Goal: Task Accomplishment & Management: Manage account settings

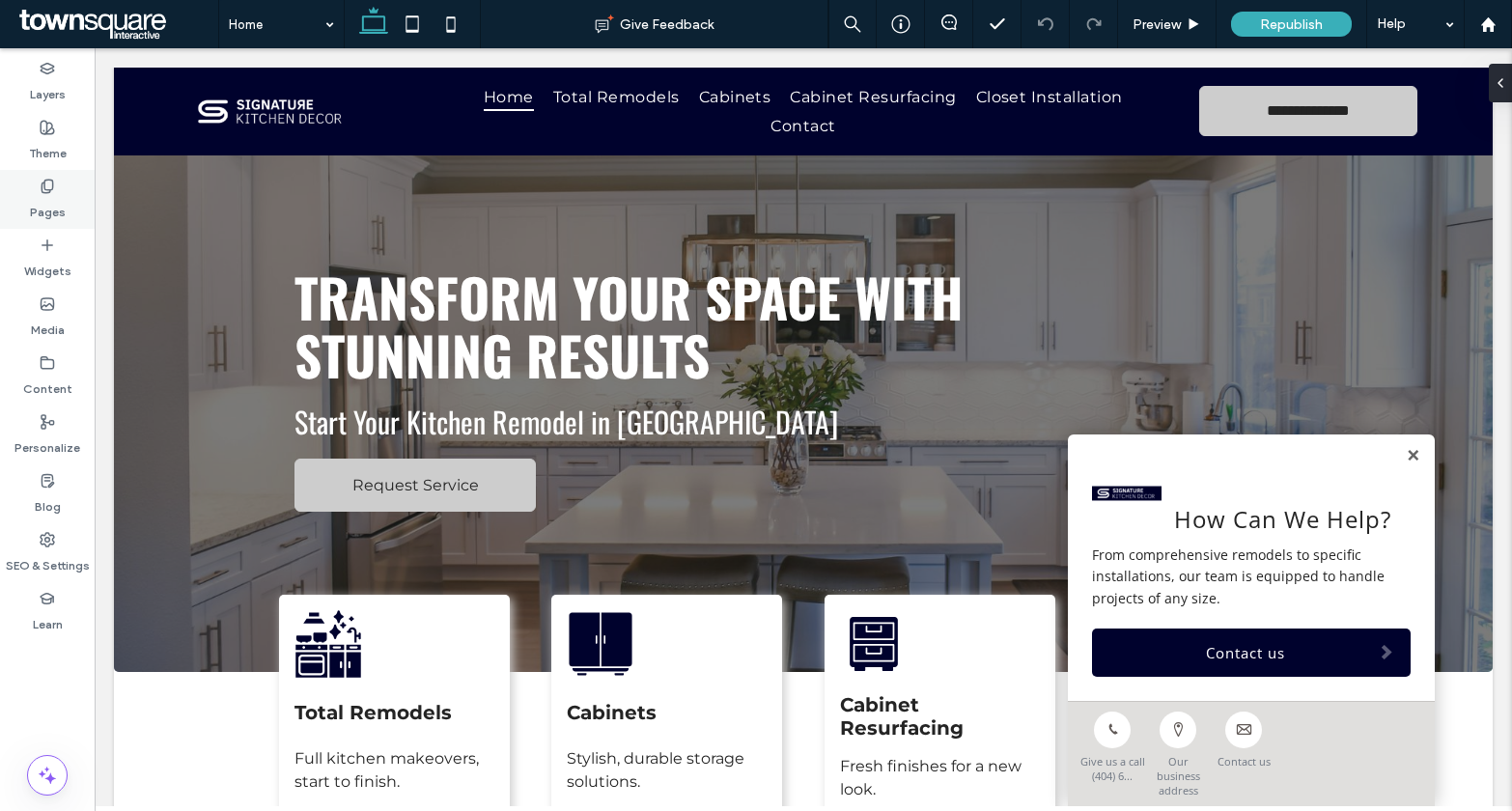
click at [34, 193] on div "Pages" at bounding box center [47, 199] width 94 height 59
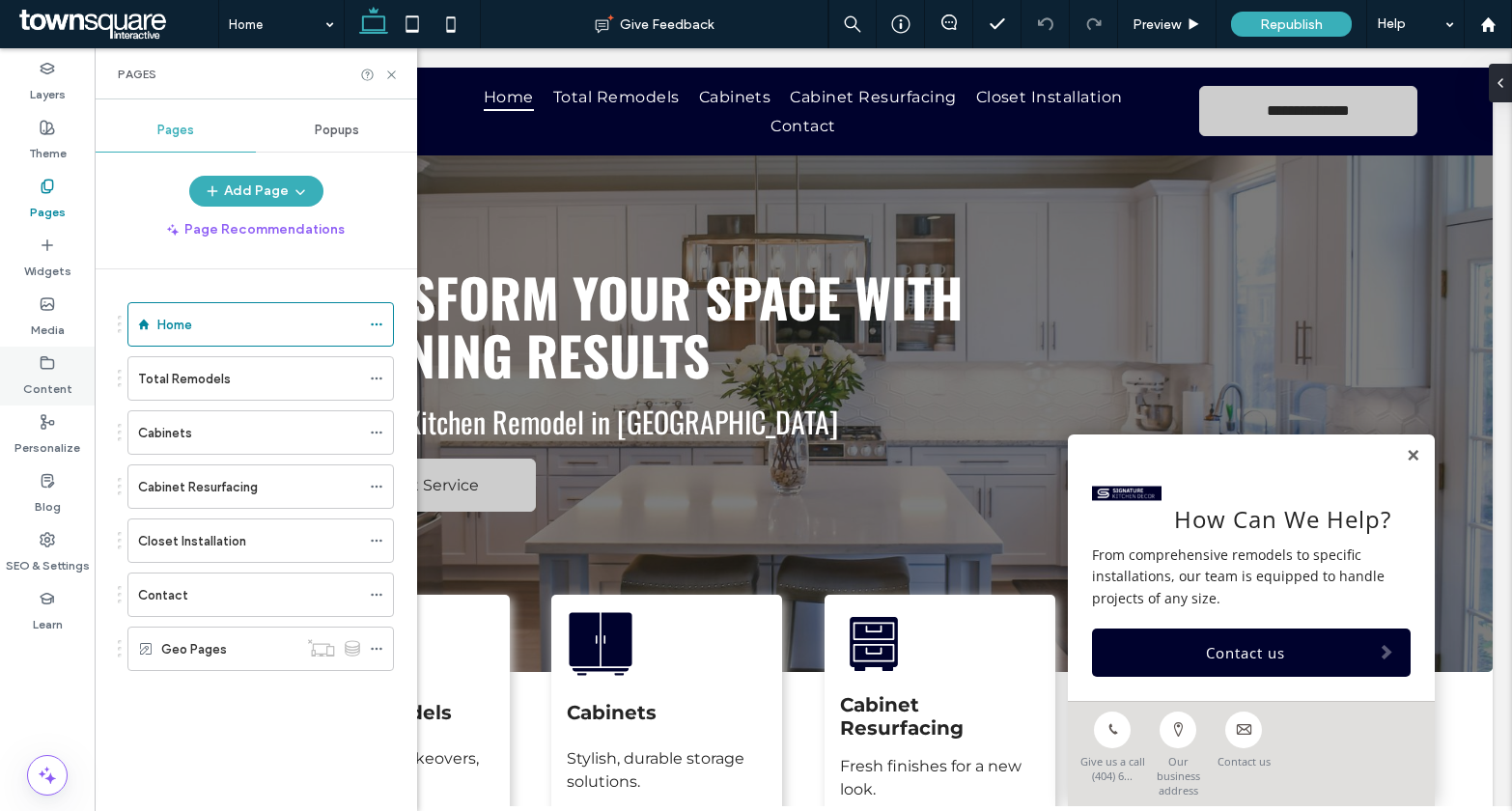
click at [54, 397] on label "Content" at bounding box center [48, 384] width 50 height 27
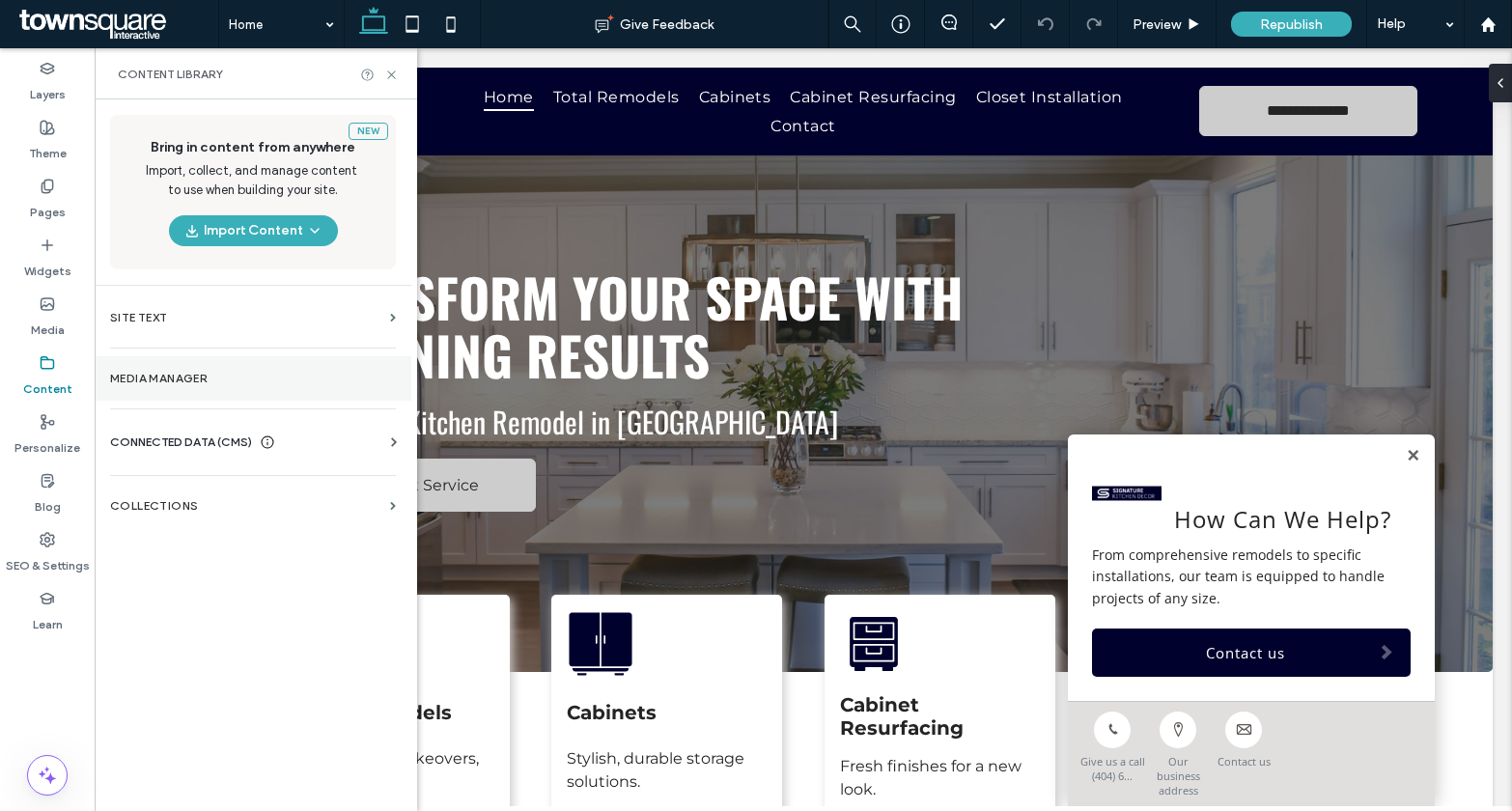
click at [206, 376] on label "Media Manager" at bounding box center [253, 379] width 286 height 14
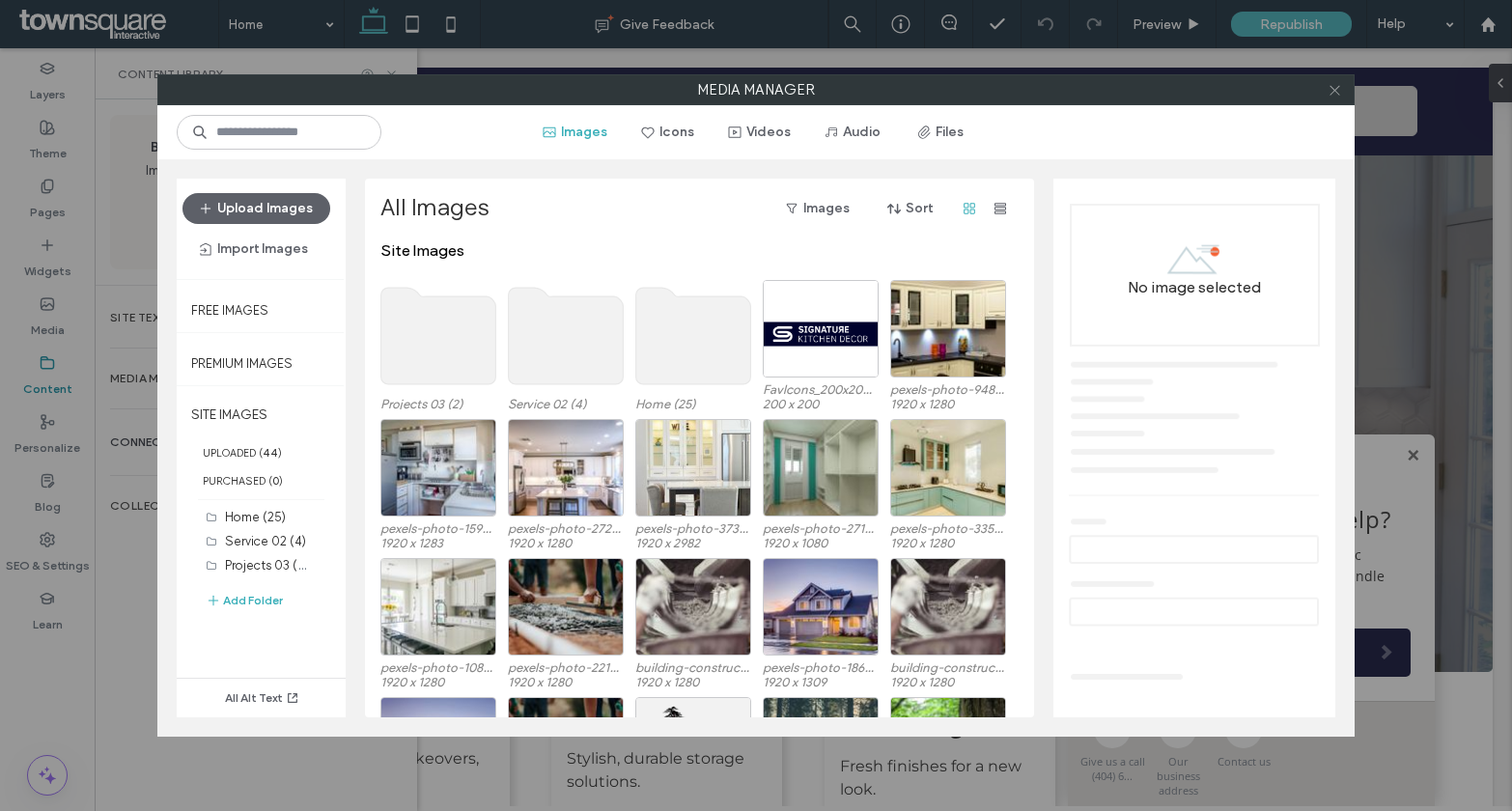
click at [1337, 92] on icon at bounding box center [1335, 90] width 15 height 15
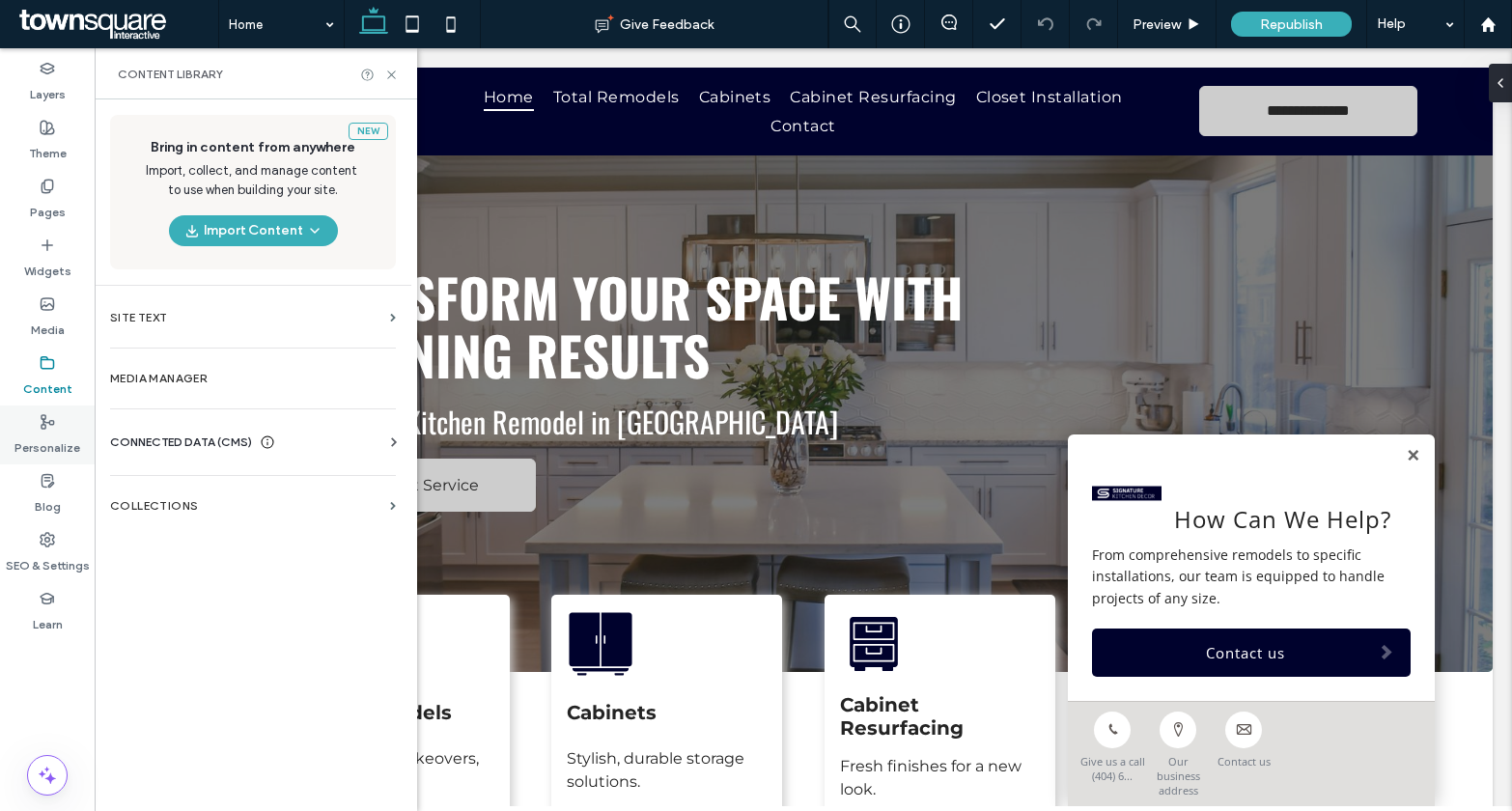
click at [46, 432] on label "Personalize" at bounding box center [48, 443] width 66 height 27
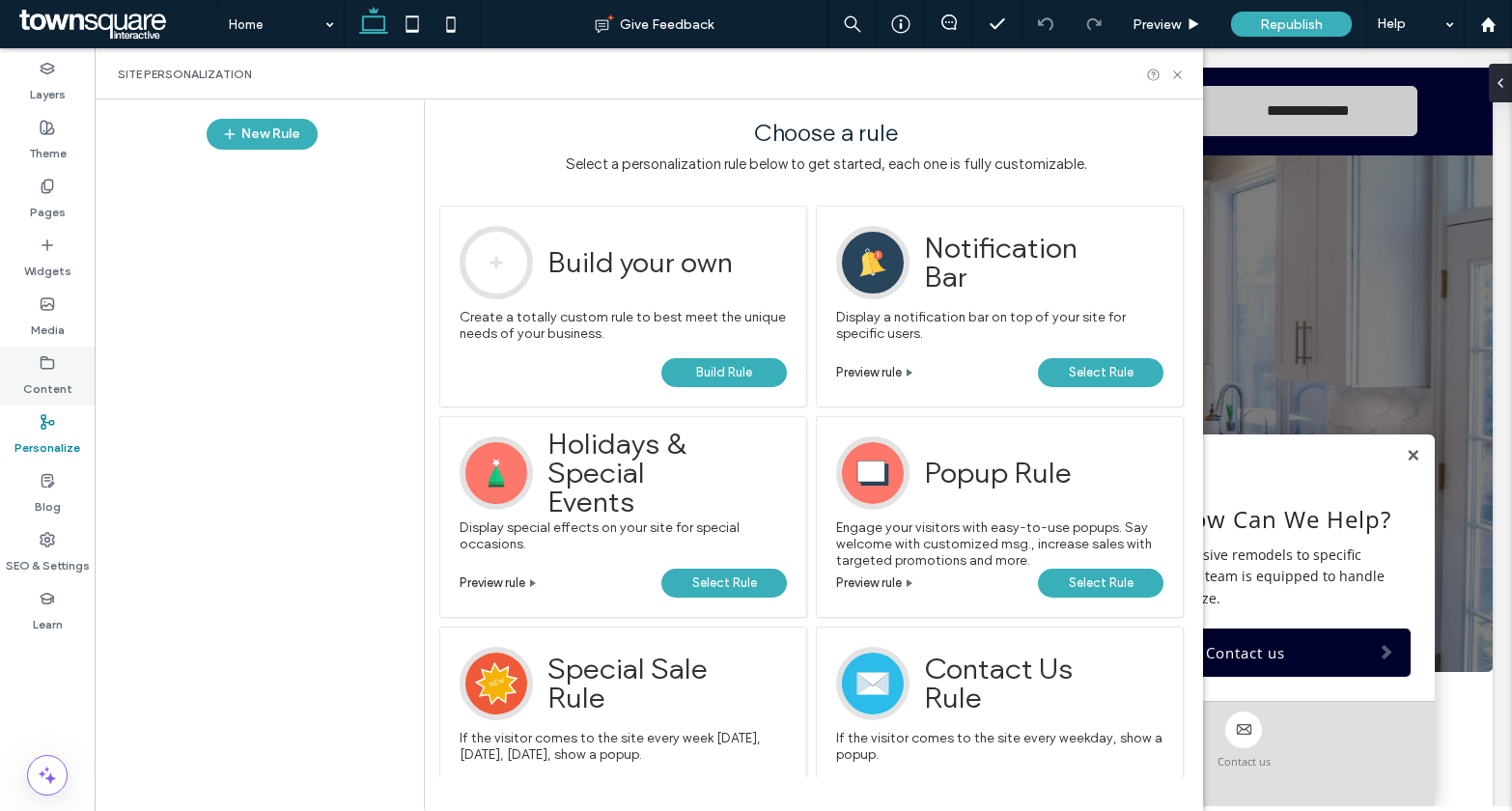
click at [39, 382] on label "Content" at bounding box center [48, 384] width 50 height 27
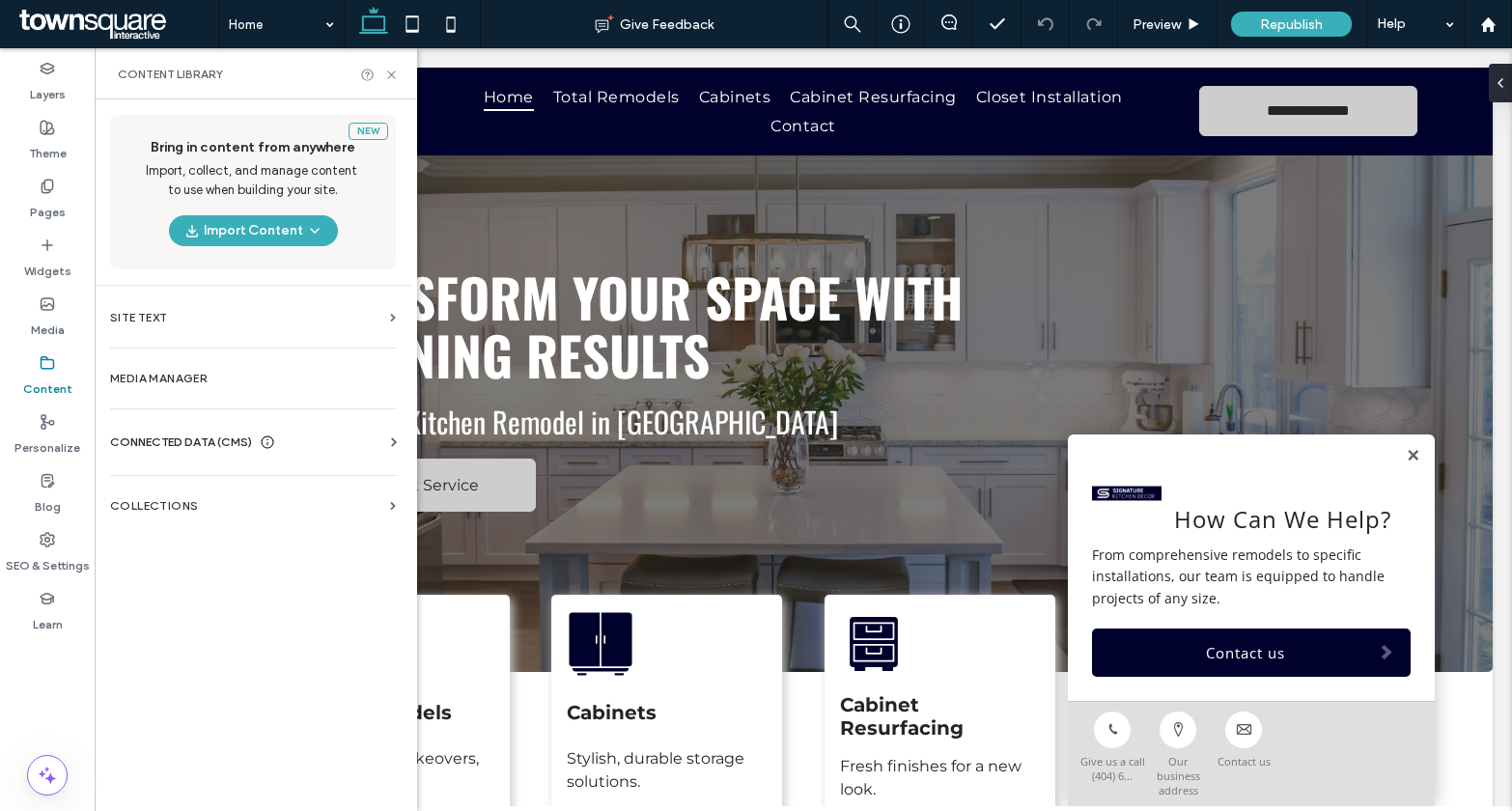
click at [205, 455] on div "Business Info Business Text Business Images Find and Replace" at bounding box center [257, 460] width 294 height 16
click at [205, 445] on span "CONNECTED DATA (CMS)" at bounding box center [181, 442] width 142 height 19
click at [206, 493] on label "Business Info" at bounding box center [256, 489] width 263 height 14
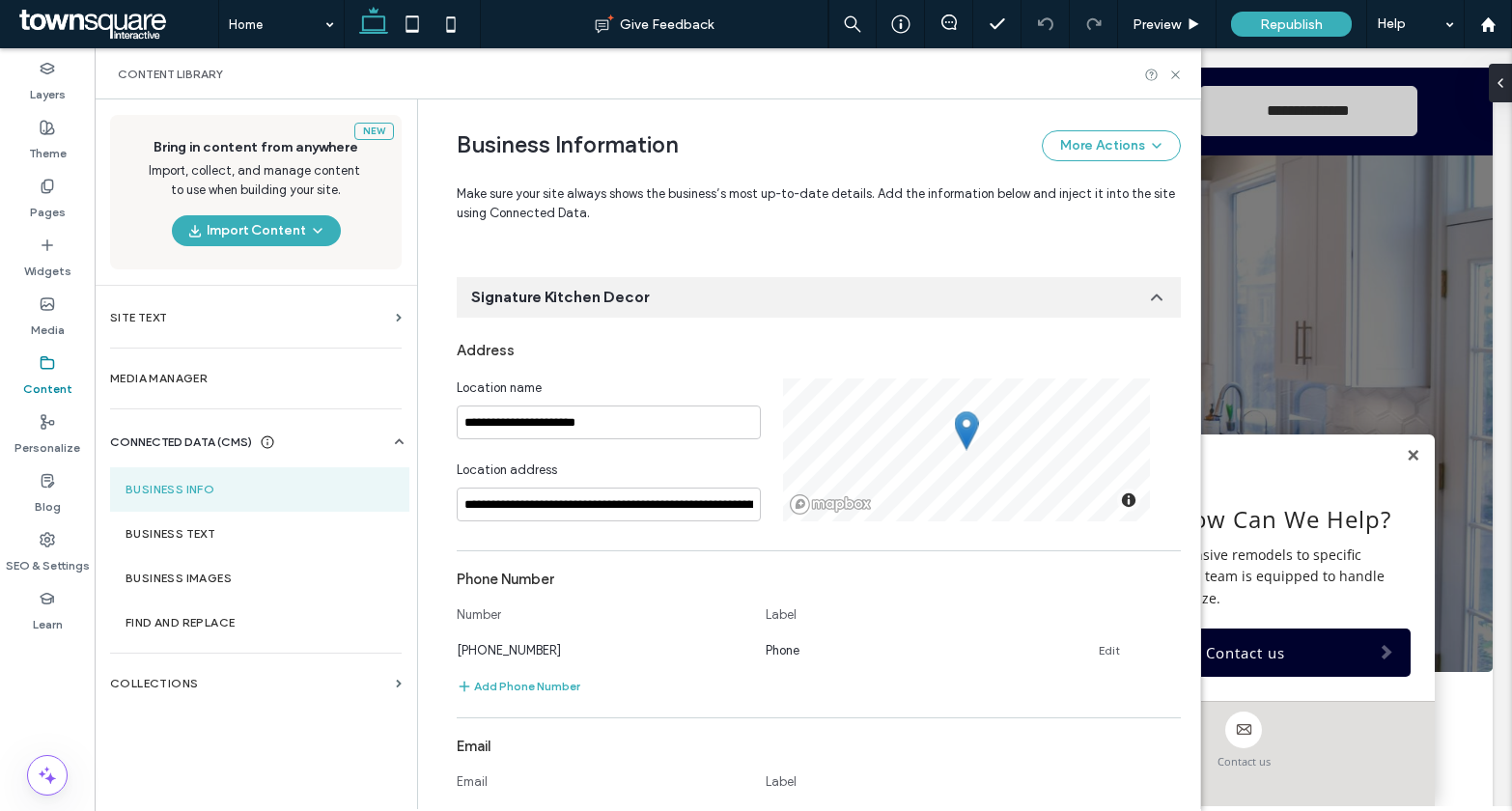
scroll to position [526, 0]
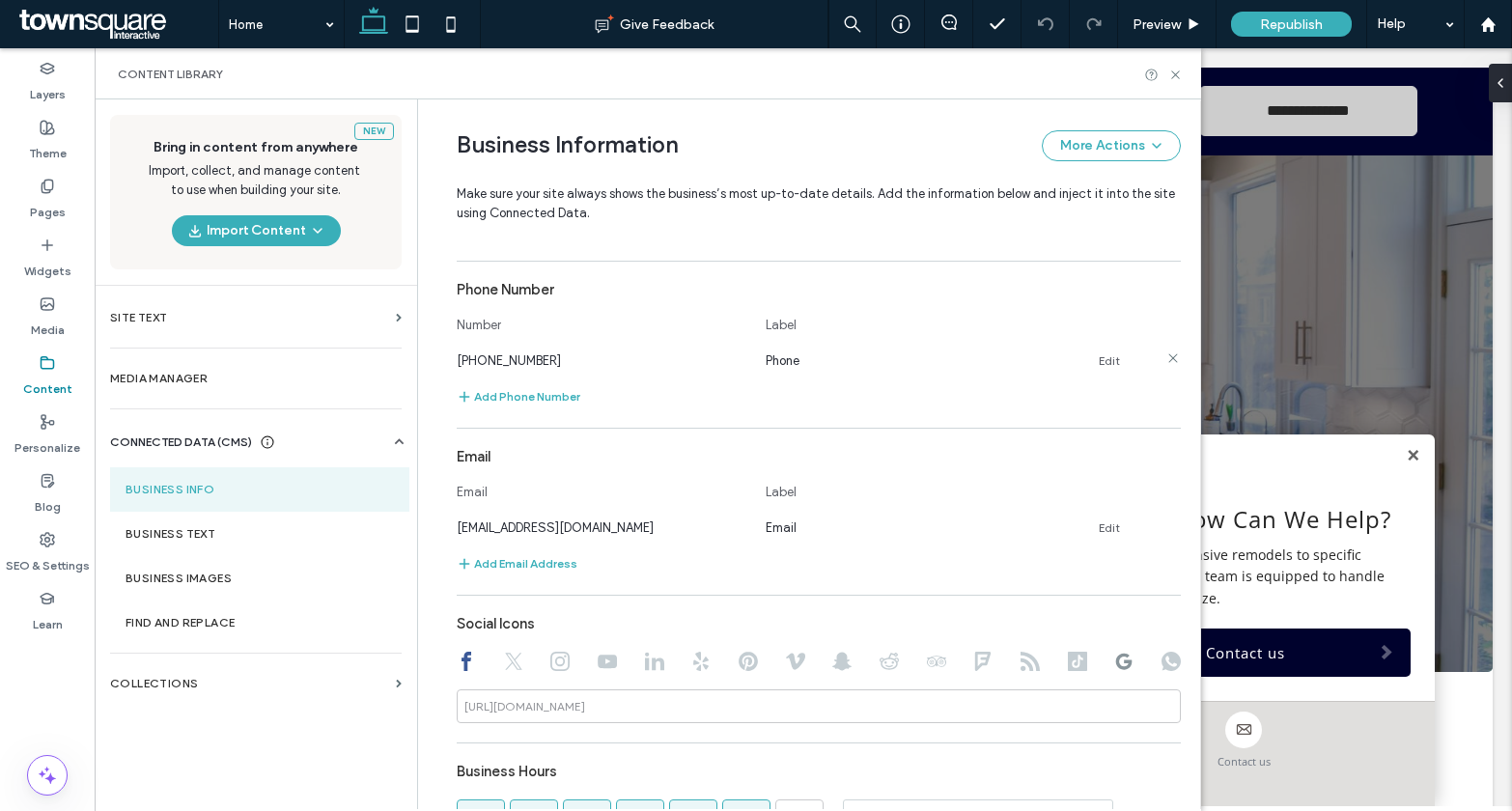
click at [1100, 363] on link "Edit" at bounding box center [1109, 361] width 21 height 16
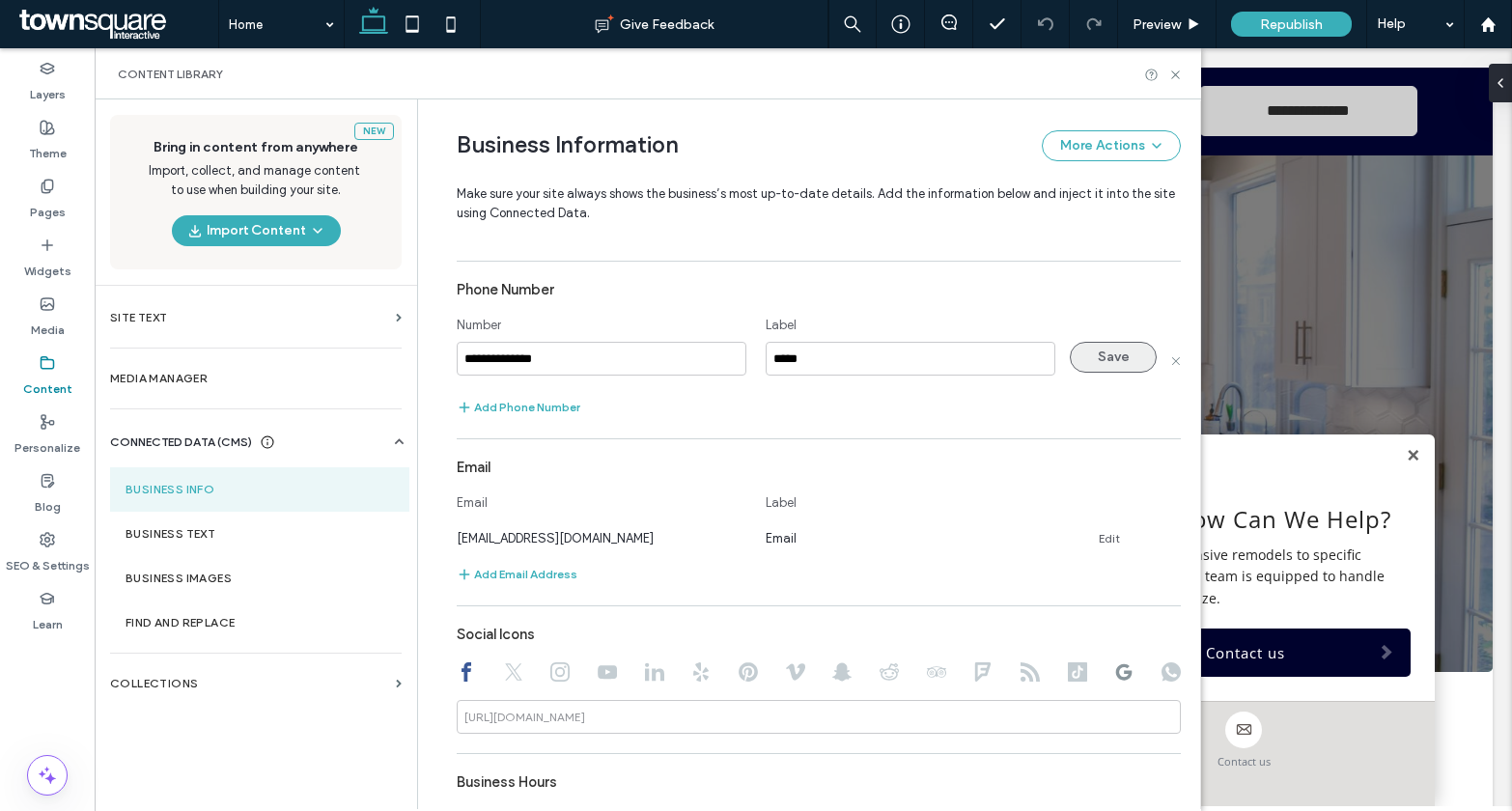
type input "**********"
click at [1114, 360] on button "Save" at bounding box center [1114, 356] width 87 height 31
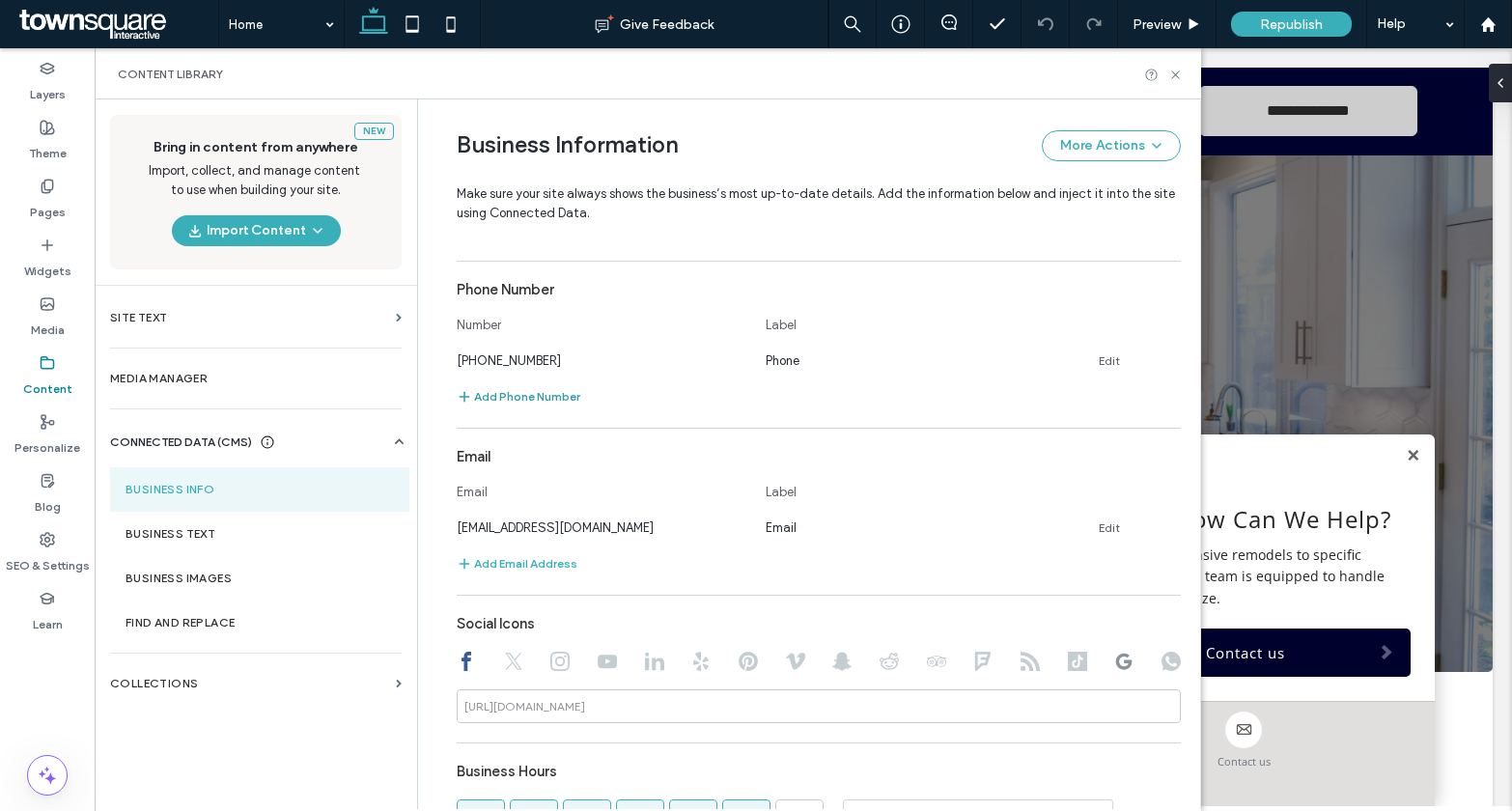
click at [508, 389] on button "Add Phone Number" at bounding box center [518, 396] width 124 height 23
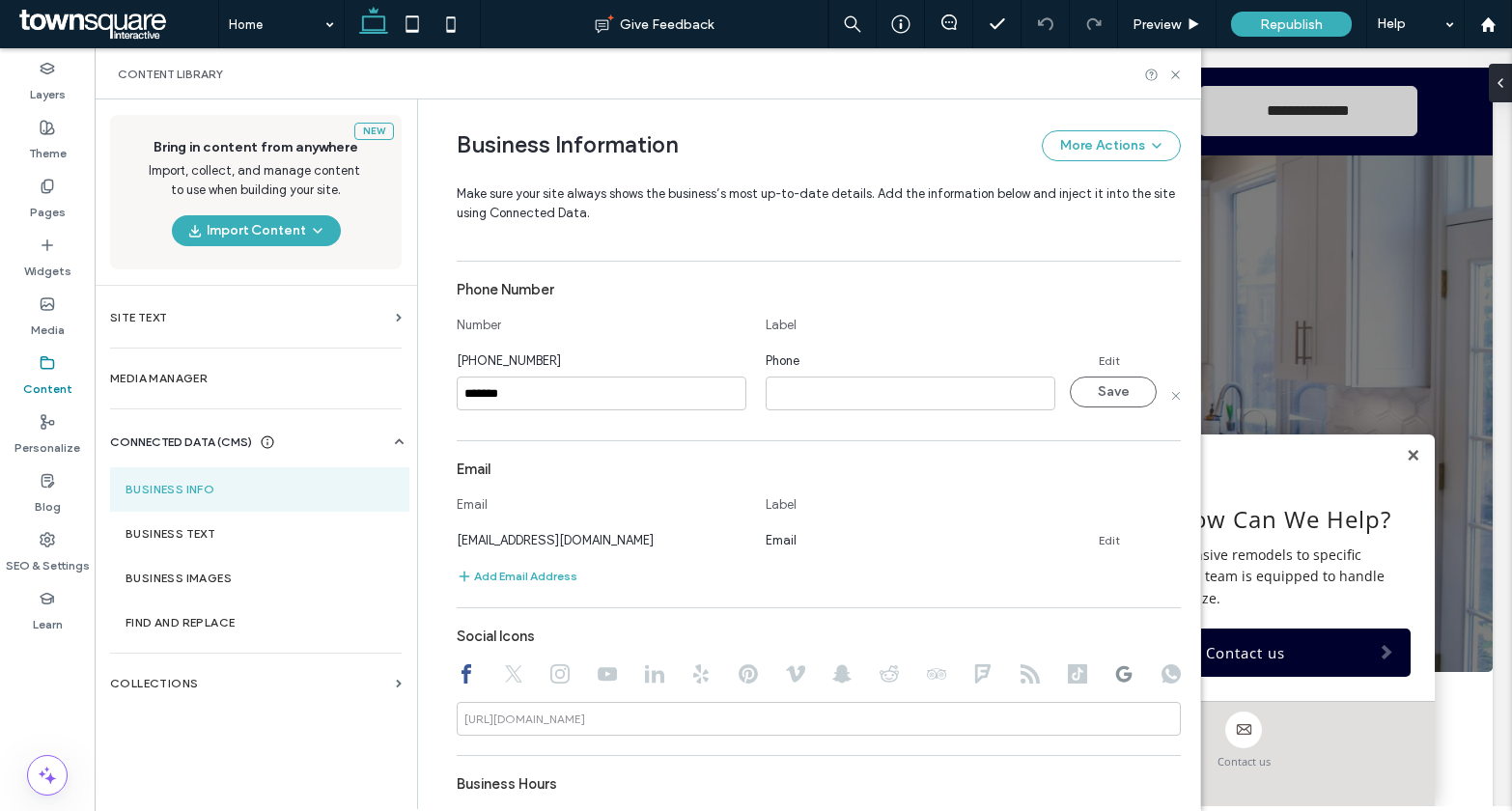
click at [457, 395] on input "*******" at bounding box center [602, 393] width 290 height 34
click at [551, 393] on input "**********" at bounding box center [602, 393] width 290 height 34
type input "**********"
click at [777, 403] on input at bounding box center [910, 393] width 290 height 34
type input "*********"
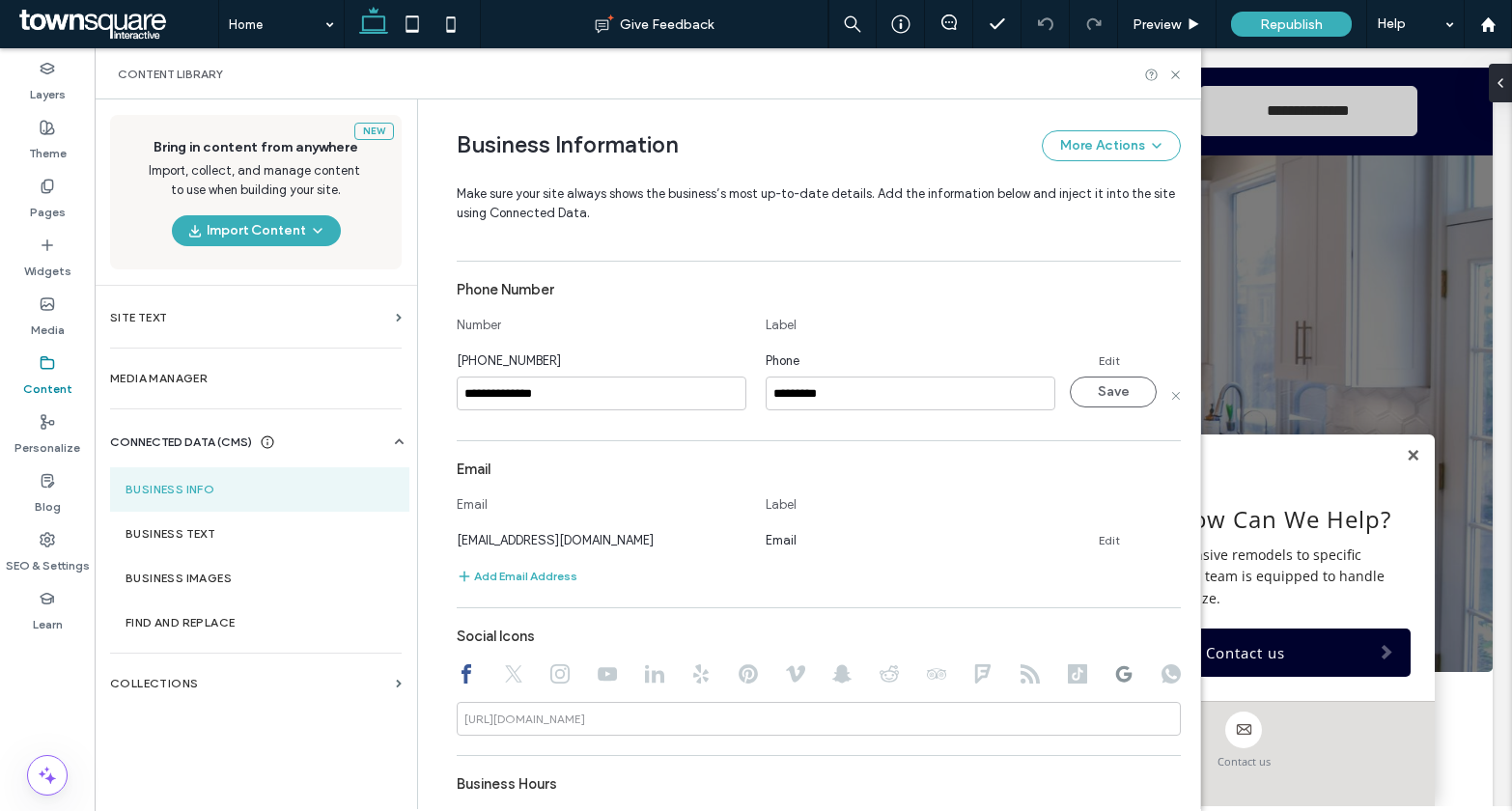
click at [1092, 380] on button "Save" at bounding box center [1114, 391] width 87 height 31
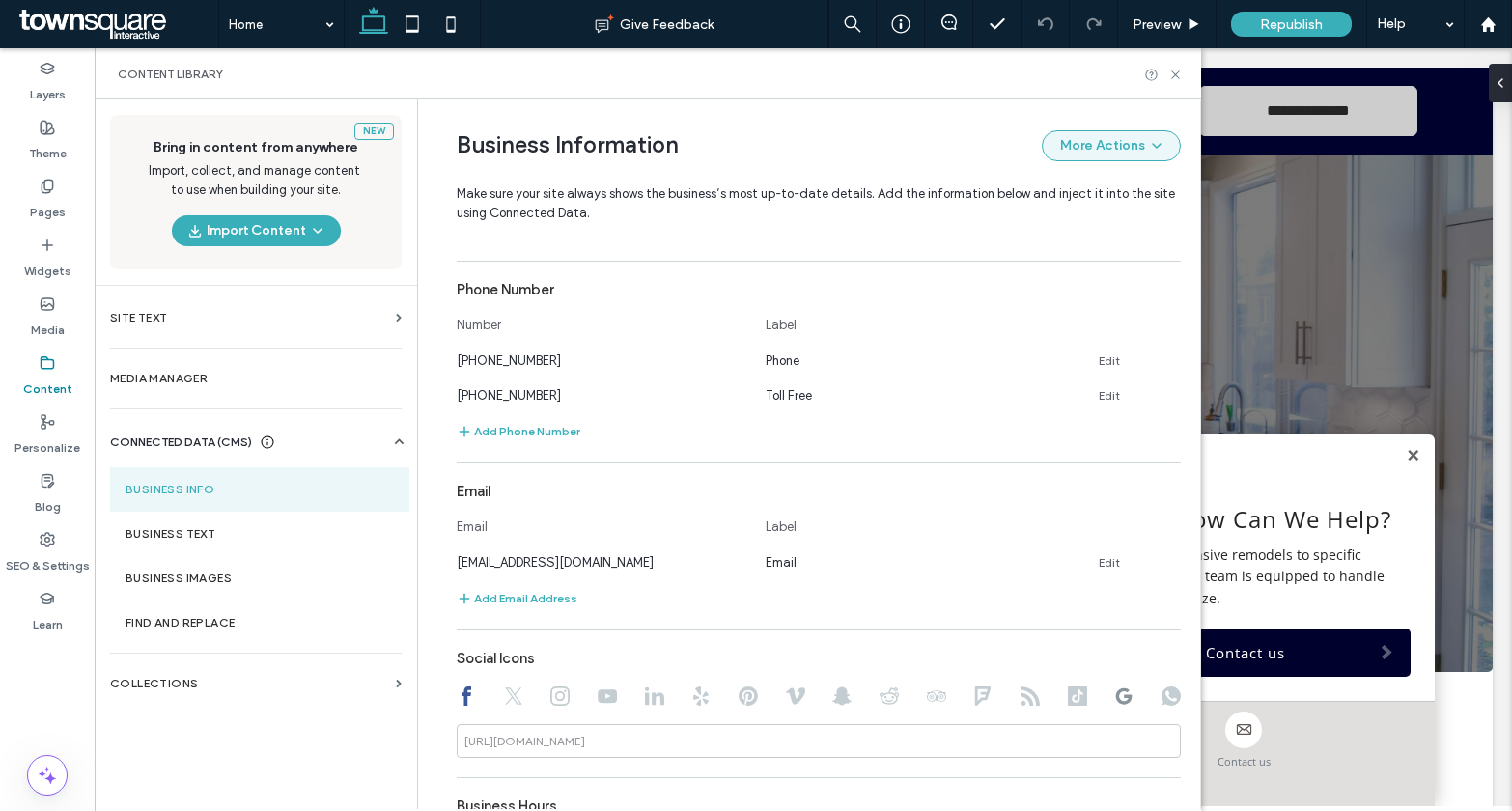
click at [1146, 151] on span "button" at bounding box center [1155, 145] width 19 height 27
click at [1032, 233] on span "Publish Business Information" at bounding box center [1075, 232] width 160 height 19
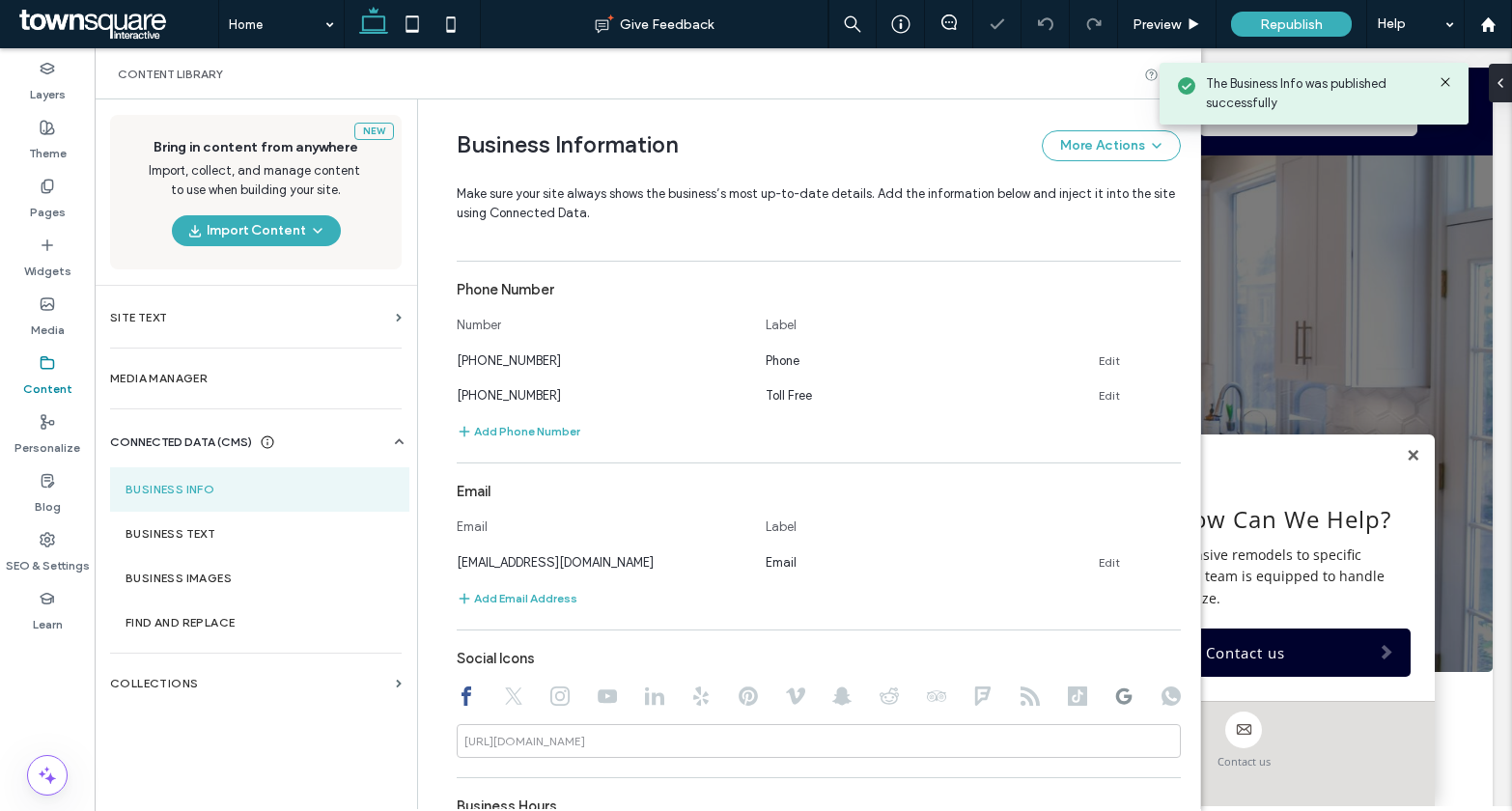
click at [1023, 81] on div "Content Library" at bounding box center [648, 74] width 1060 height 16
click at [1444, 85] on icon at bounding box center [1446, 82] width 16 height 16
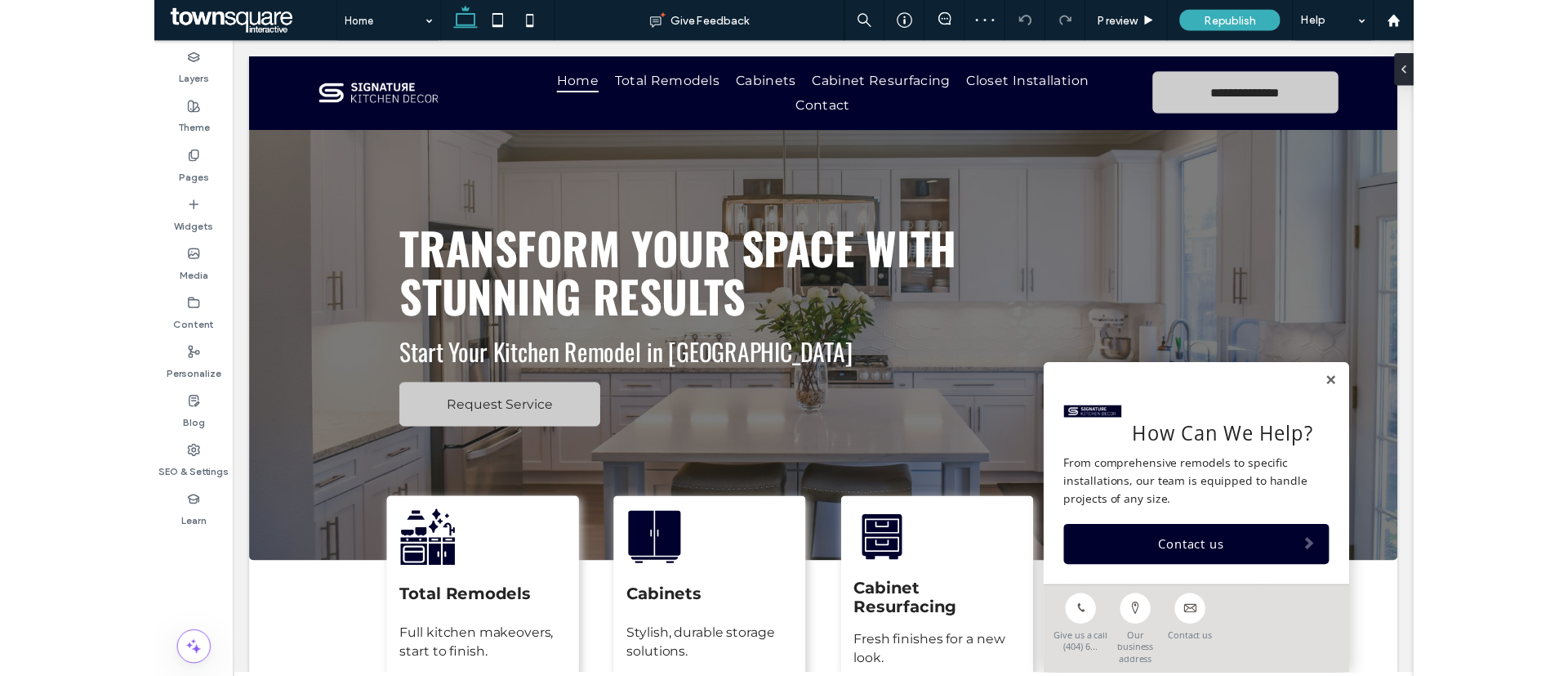
scroll to position [0, 0]
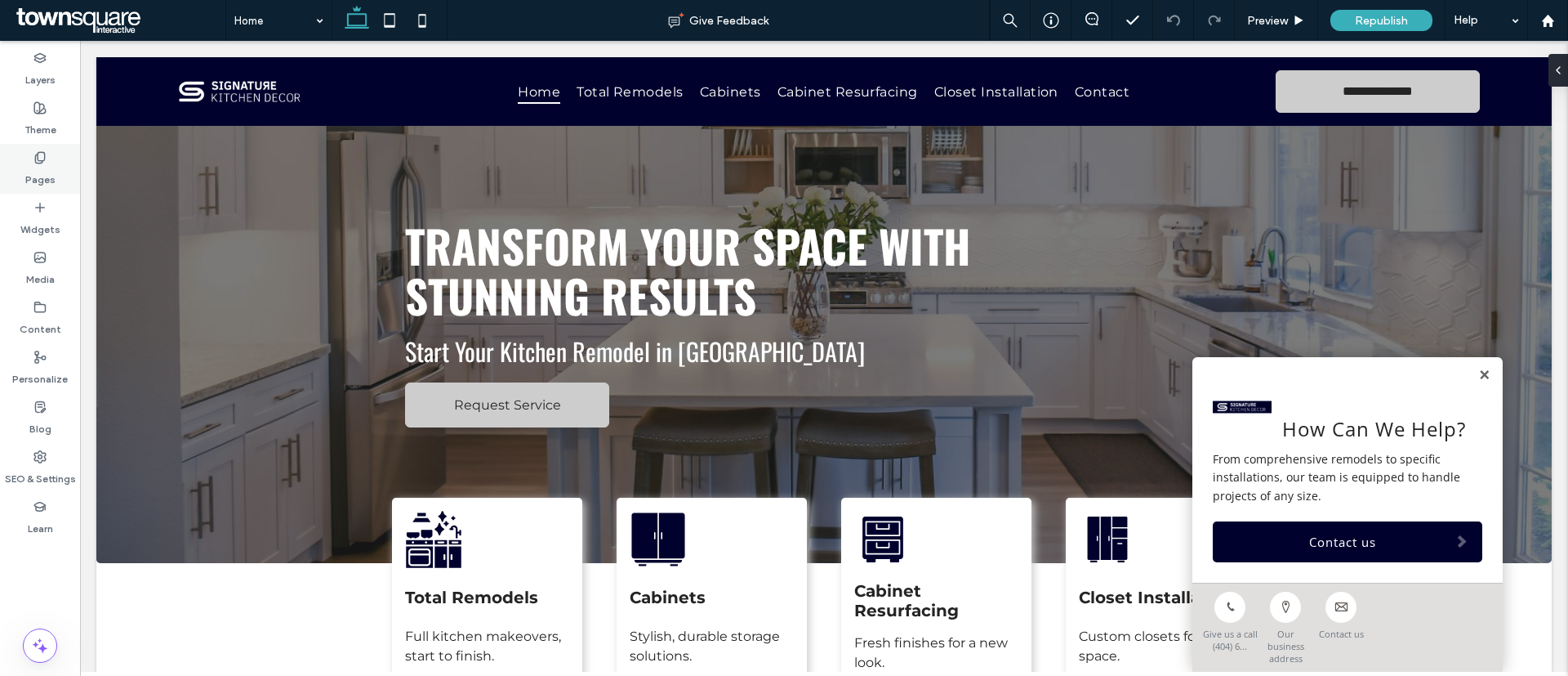
click at [24, 176] on div "Pages" at bounding box center [39, 168] width 80 height 50
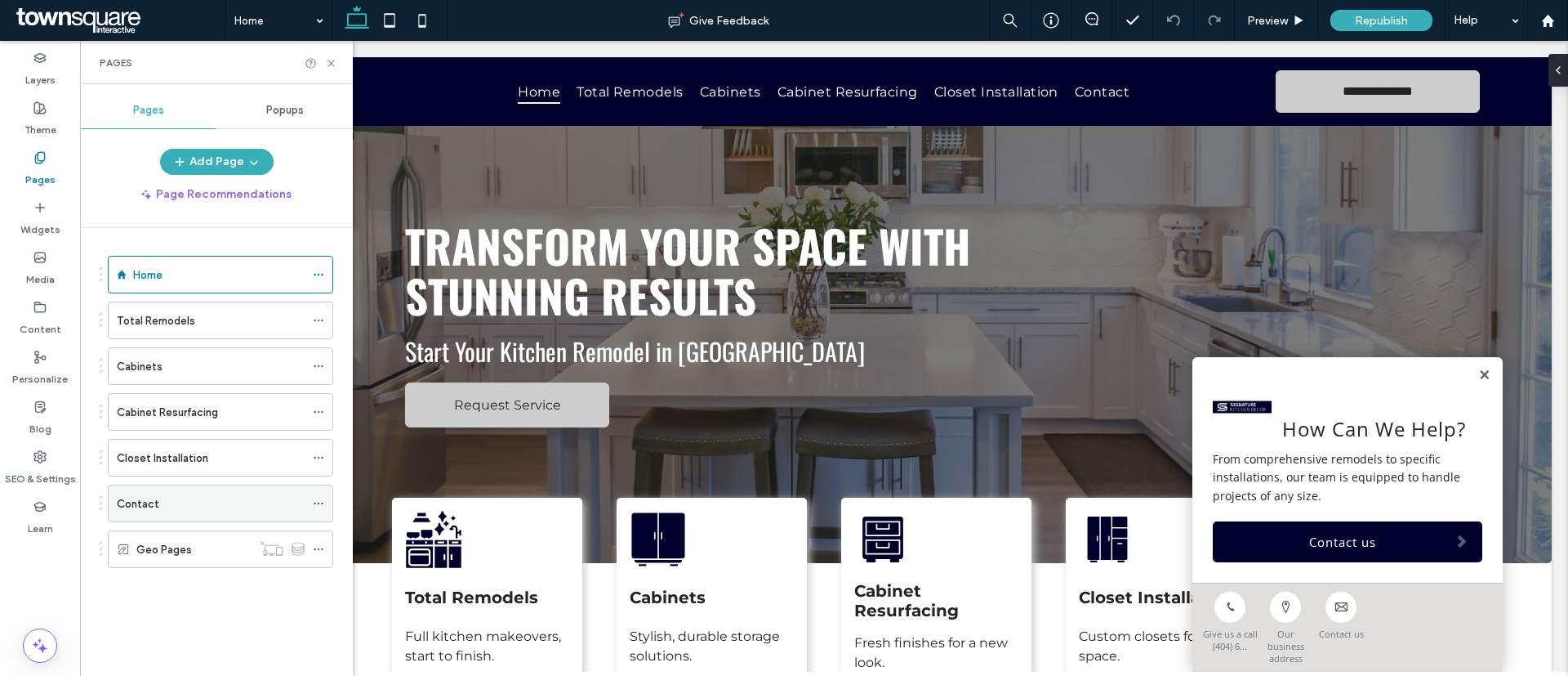
click at [164, 517] on div "Contact" at bounding box center [211, 503] width 188 height 36
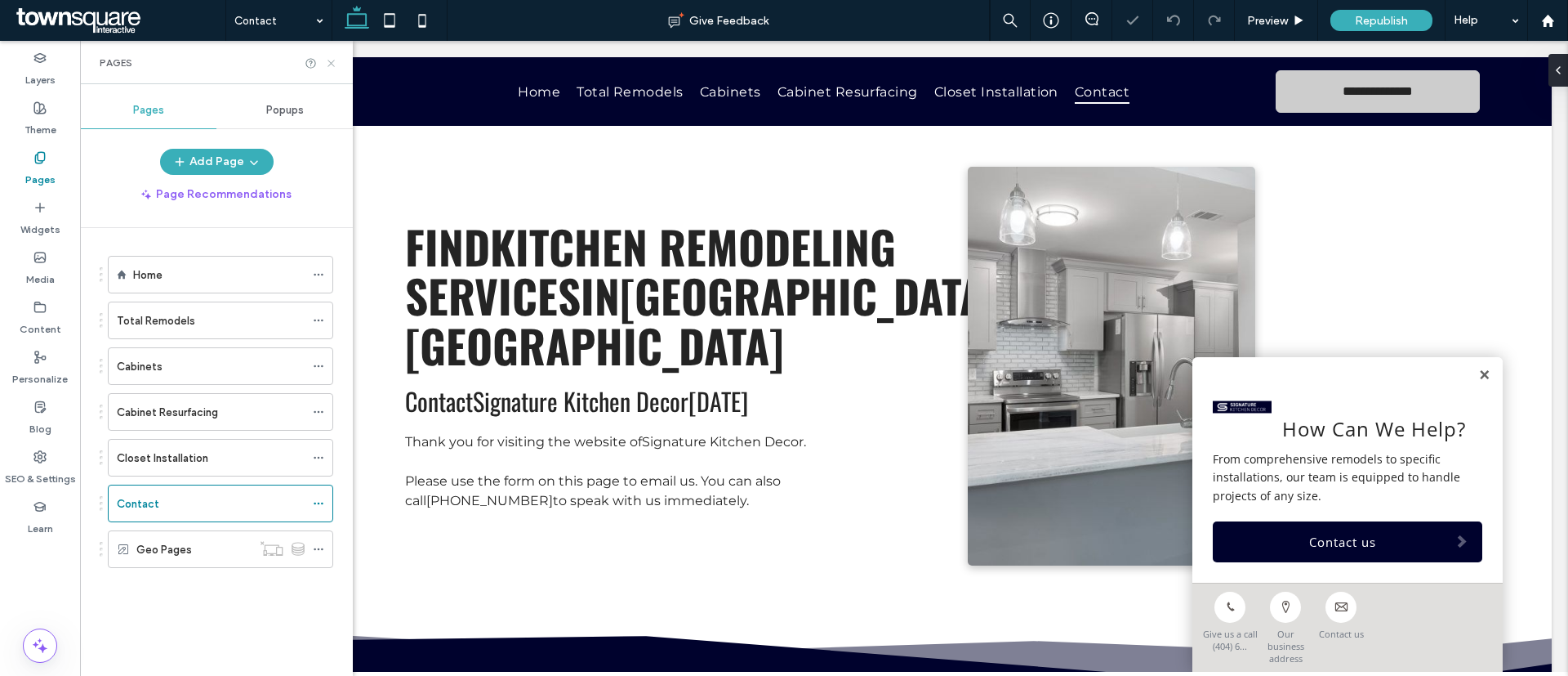
drag, startPoint x: 332, startPoint y: 66, endPoint x: 254, endPoint y: 29, distance: 86.3
click at [332, 66] on icon at bounding box center [331, 63] width 13 height 13
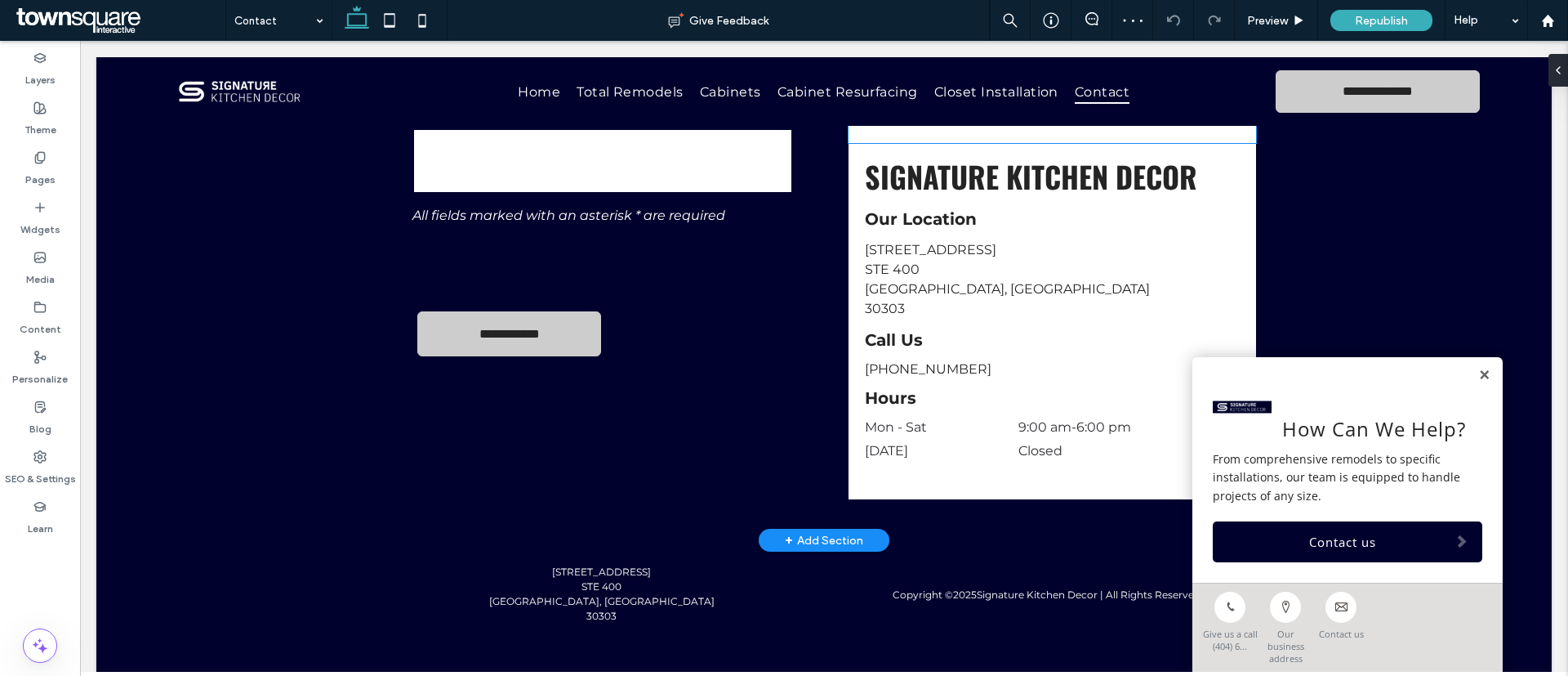
scroll to position [835, 0]
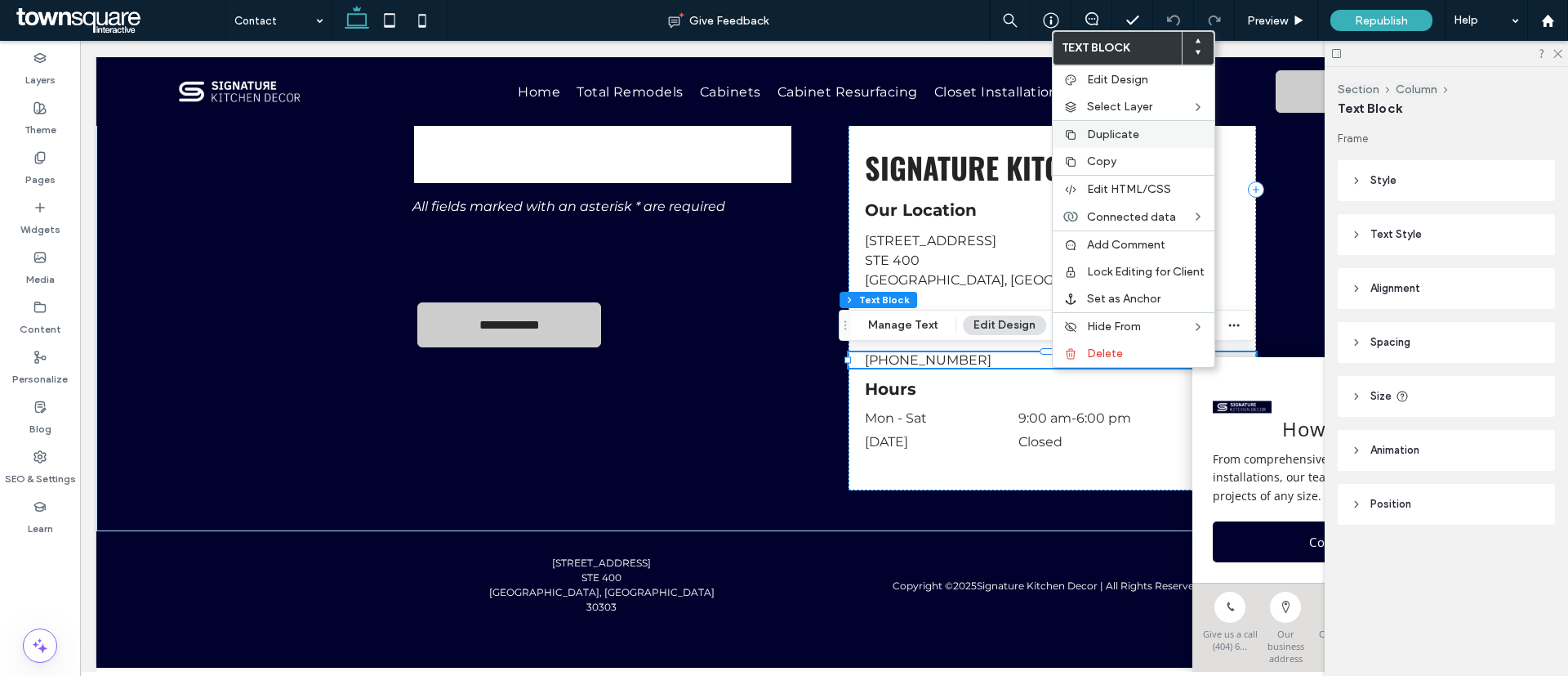
click at [1116, 137] on span "Duplicate" at bounding box center [1113, 134] width 52 height 14
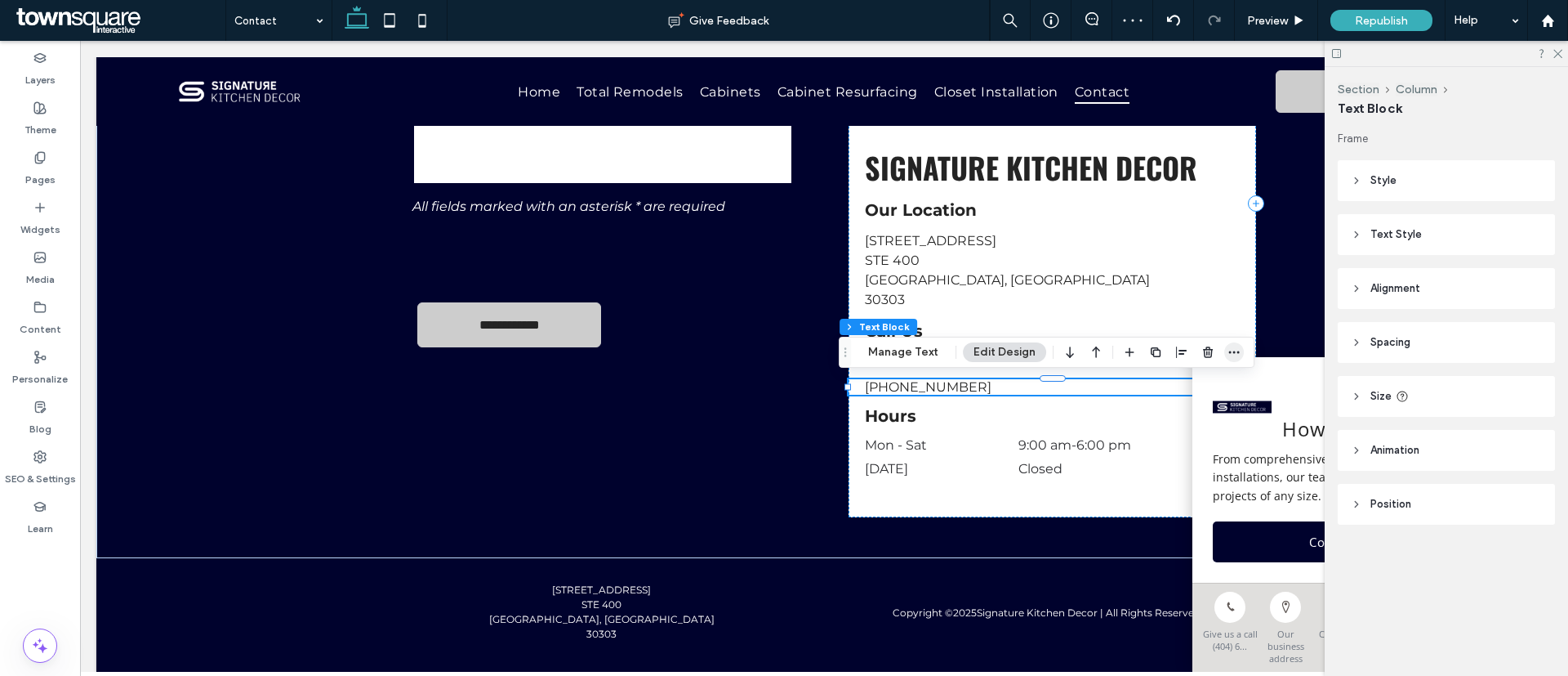
click at [1232, 348] on icon "button" at bounding box center [1234, 353] width 13 height 13
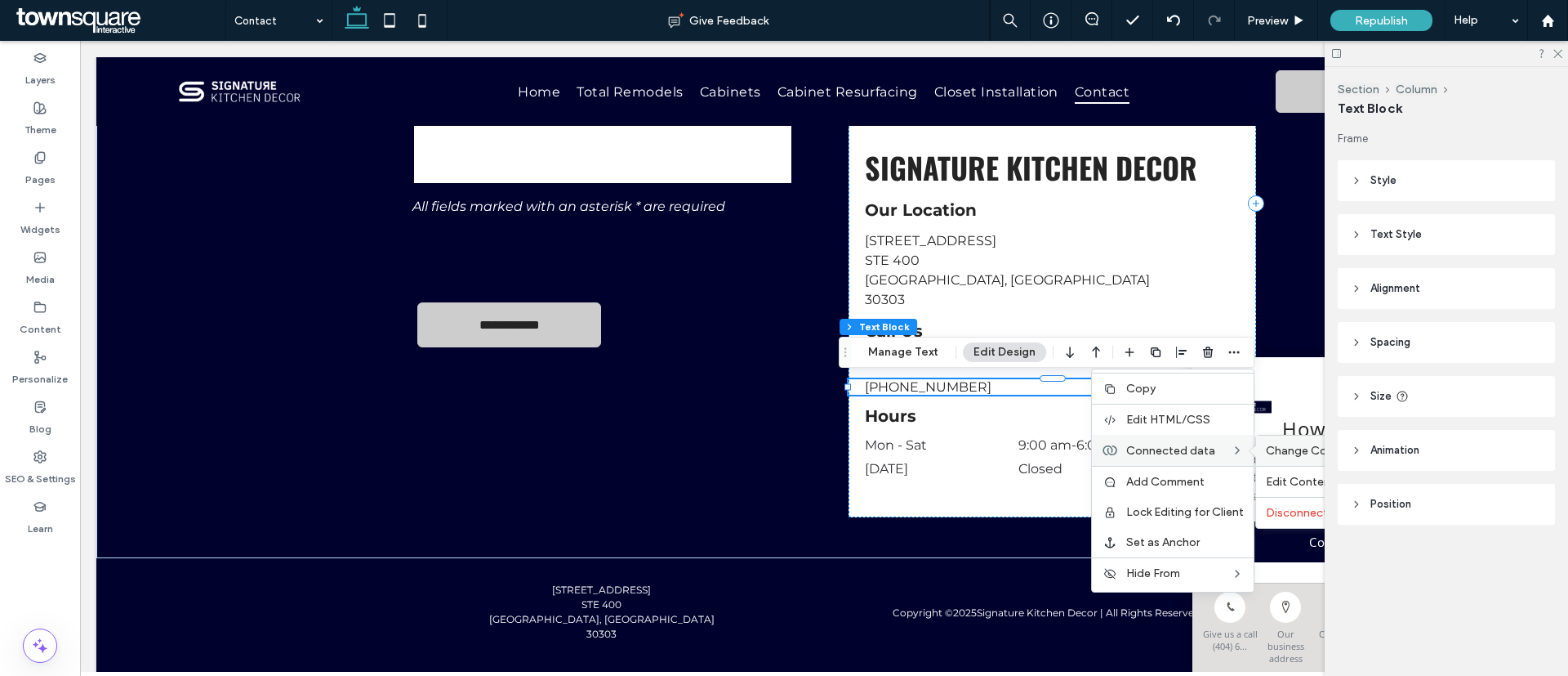
click at [1278, 446] on span "Change Connection" at bounding box center [1320, 450] width 108 height 14
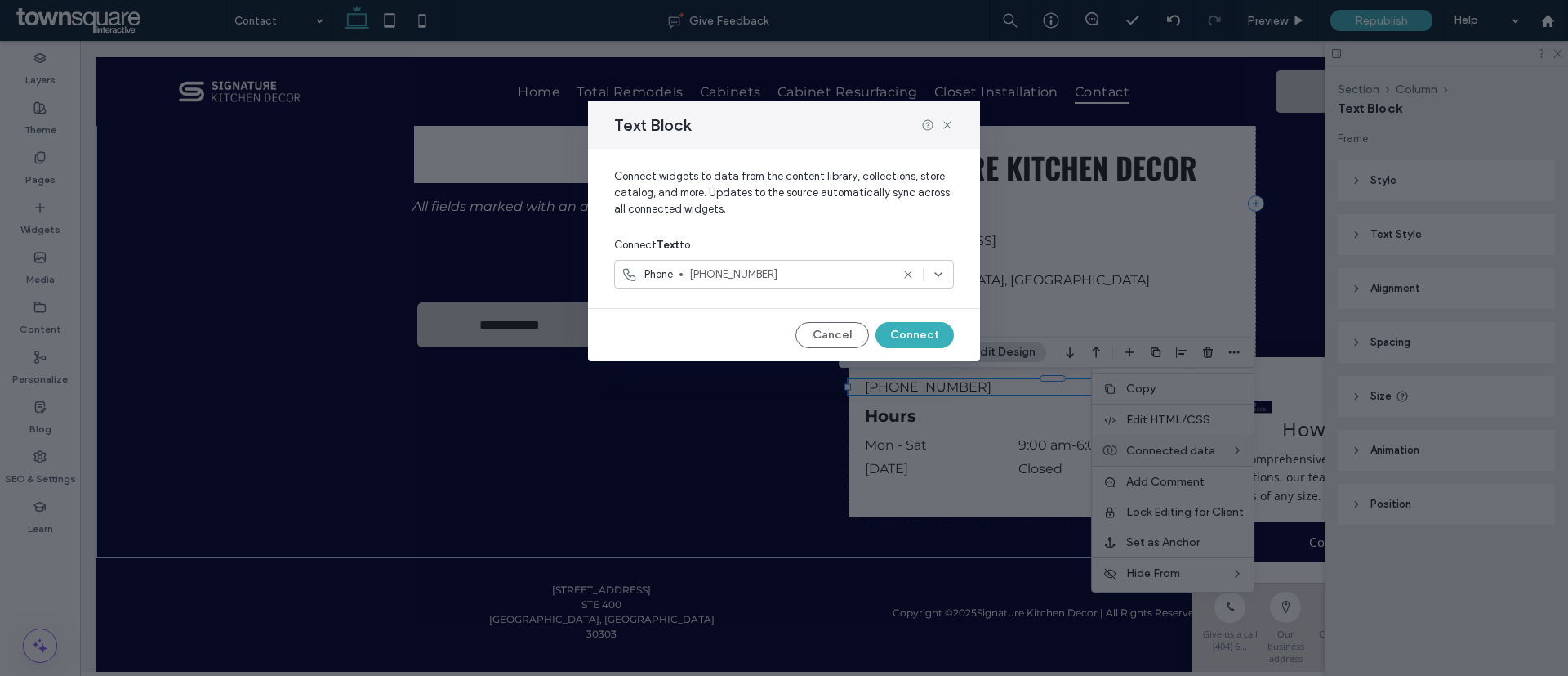
click at [943, 269] on icon at bounding box center [938, 275] width 13 height 13
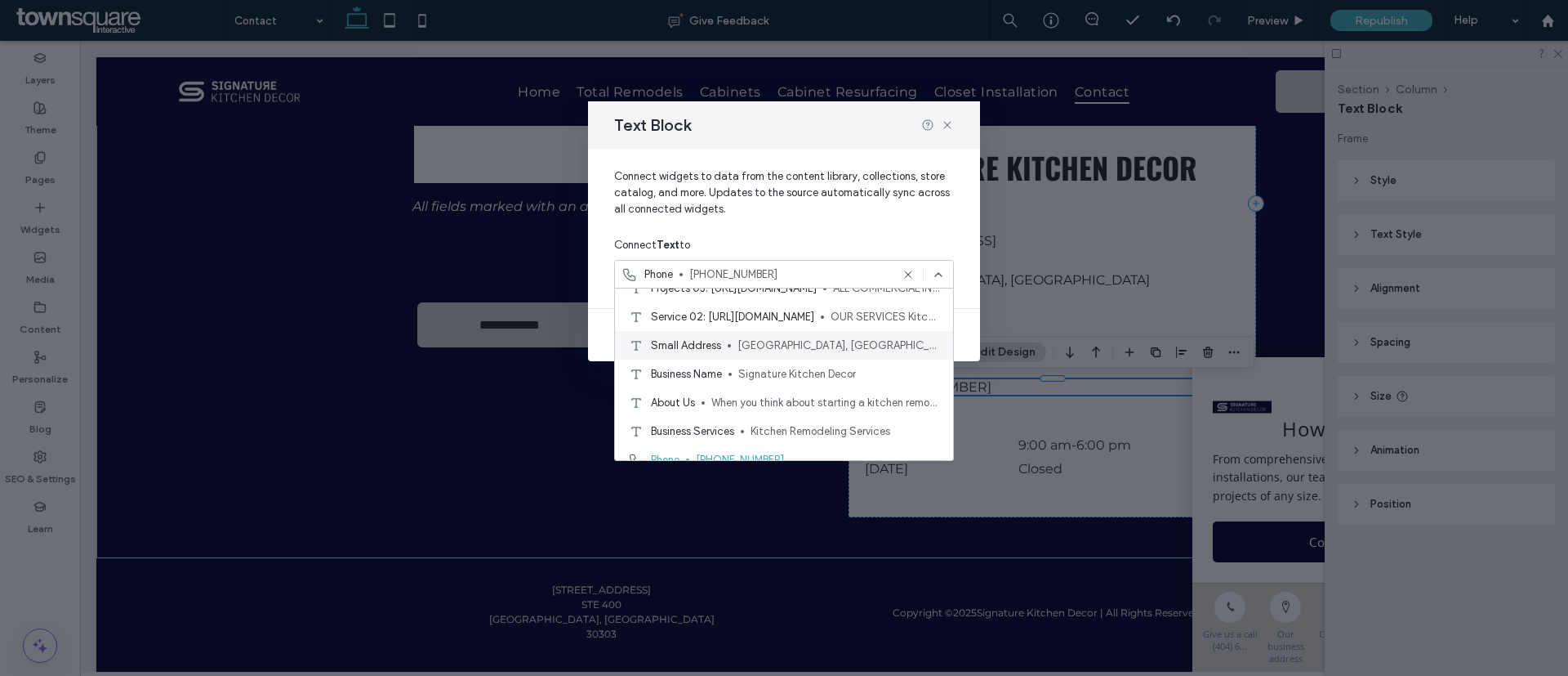
scroll to position [368, 0]
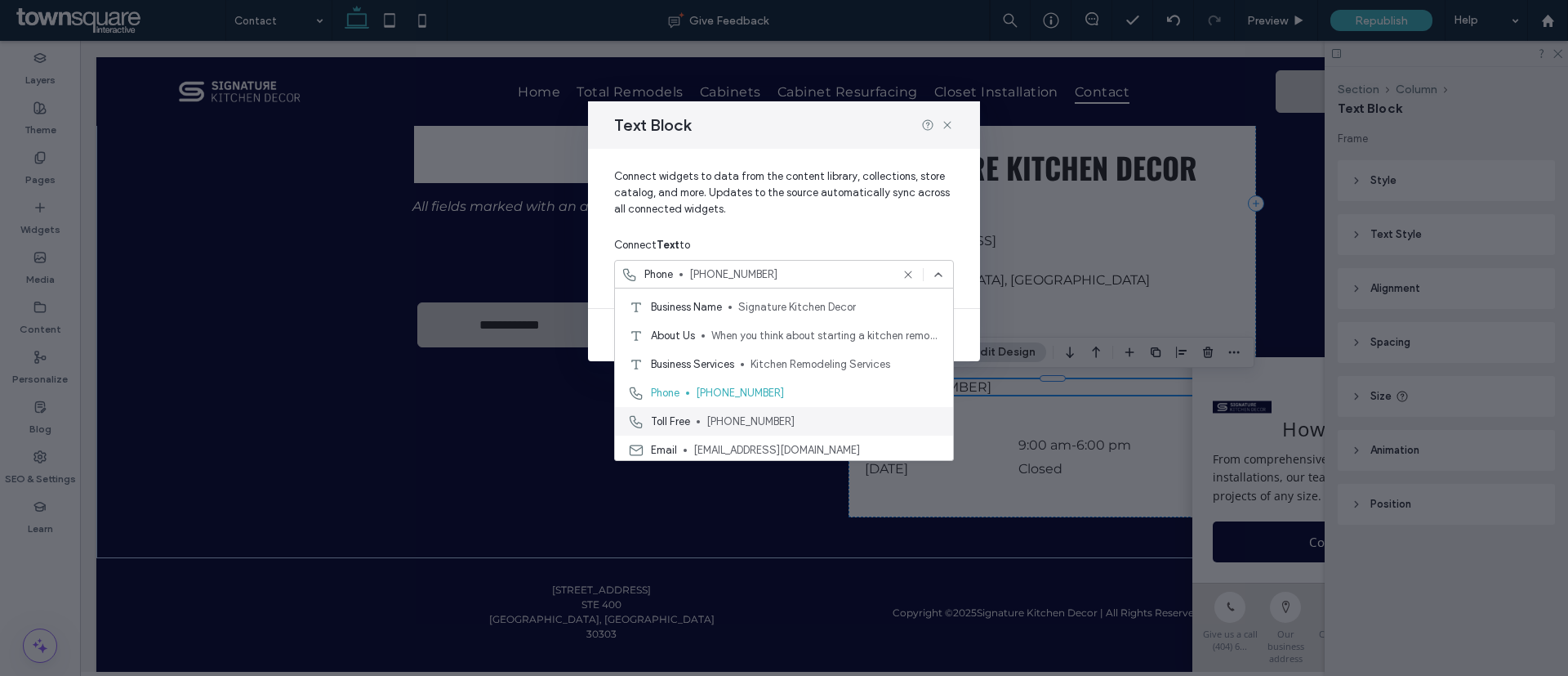
click at [631, 417] on icon at bounding box center [635, 421] width 16 height 16
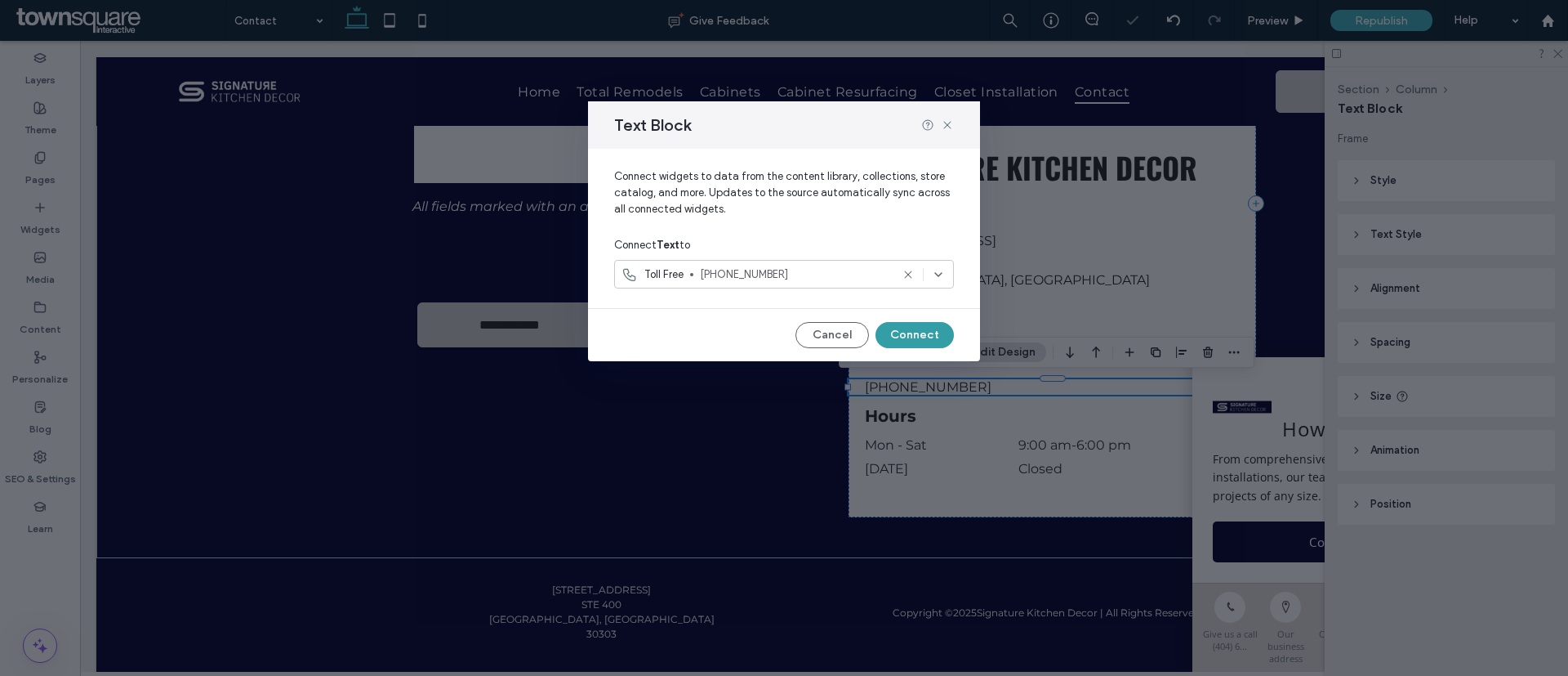
click at [923, 329] on button "Connect" at bounding box center [914, 334] width 78 height 26
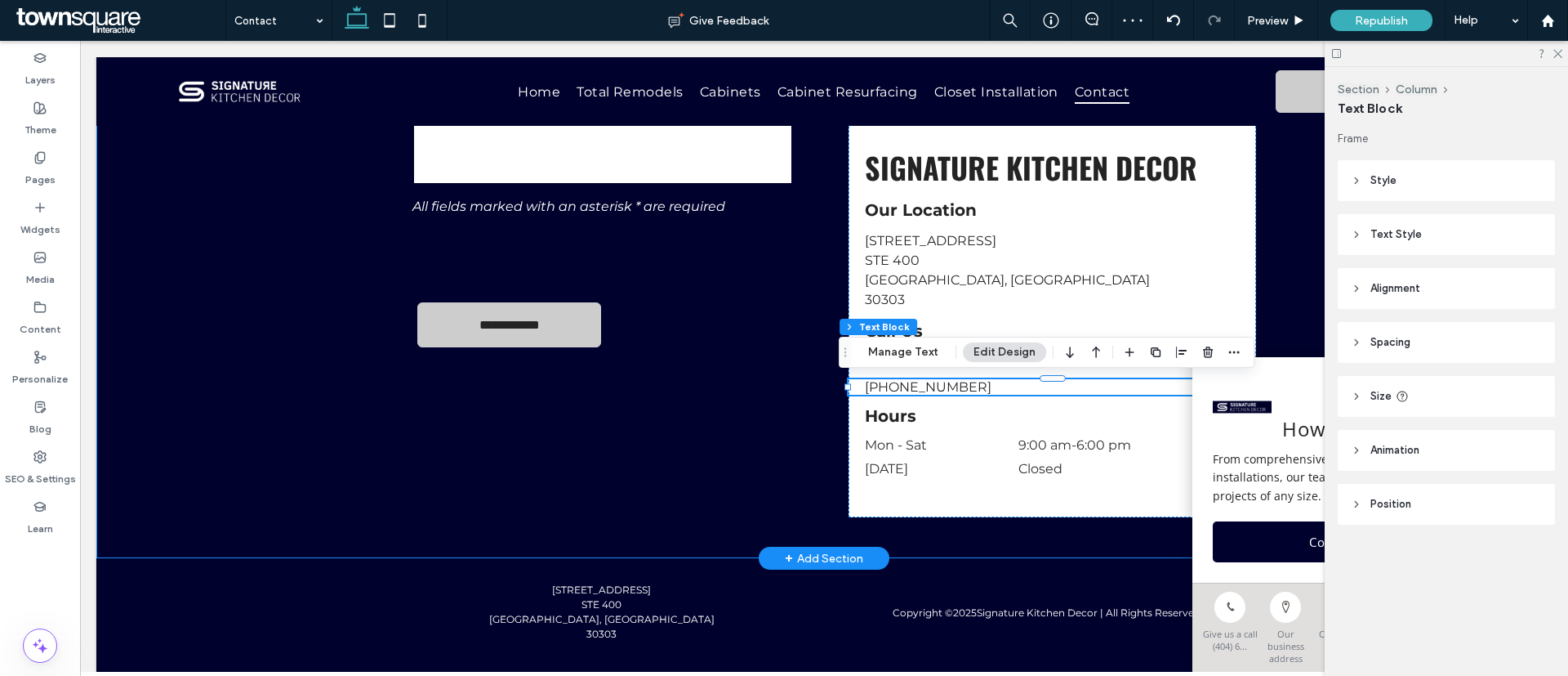
click at [1278, 210] on div "**********" at bounding box center [823, 202] width 980 height 710
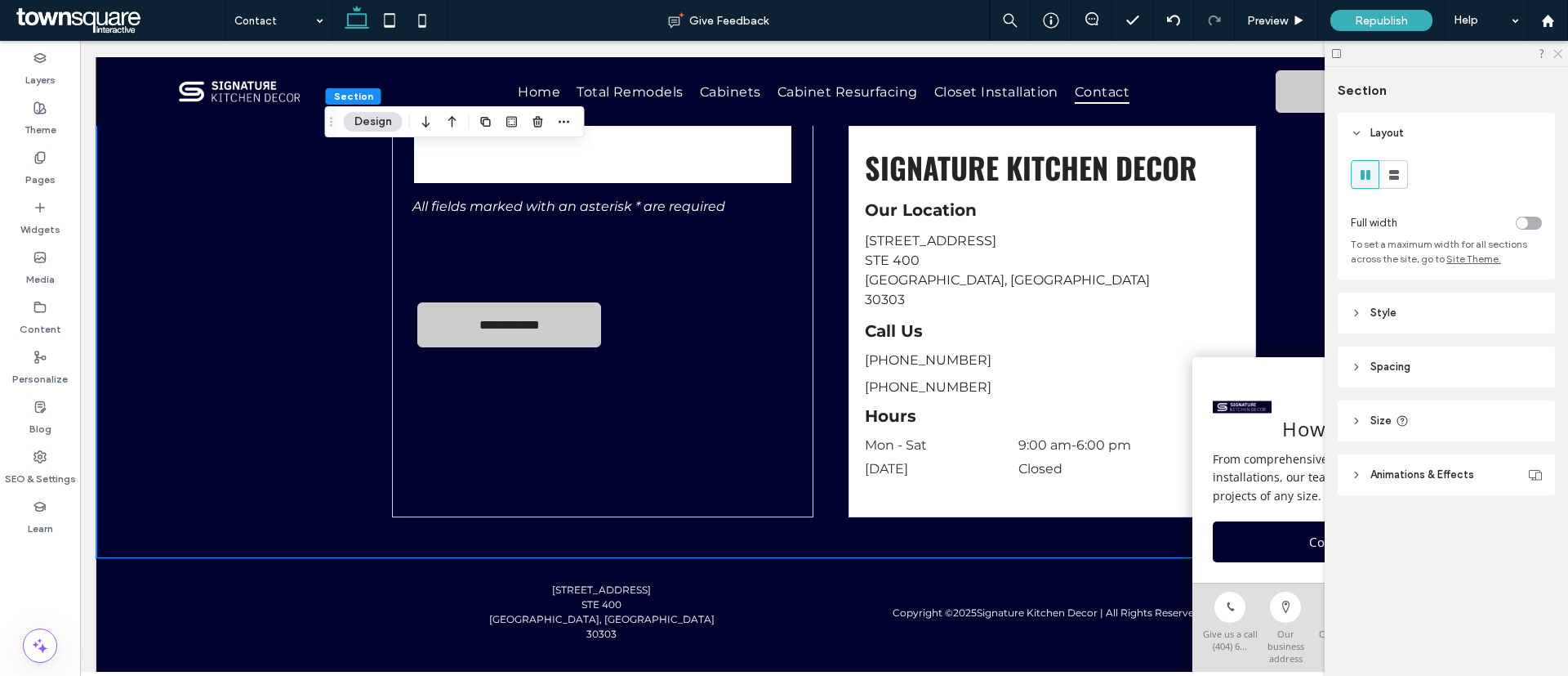
click at [1278, 53] on icon at bounding box center [1556, 52] width 11 height 11
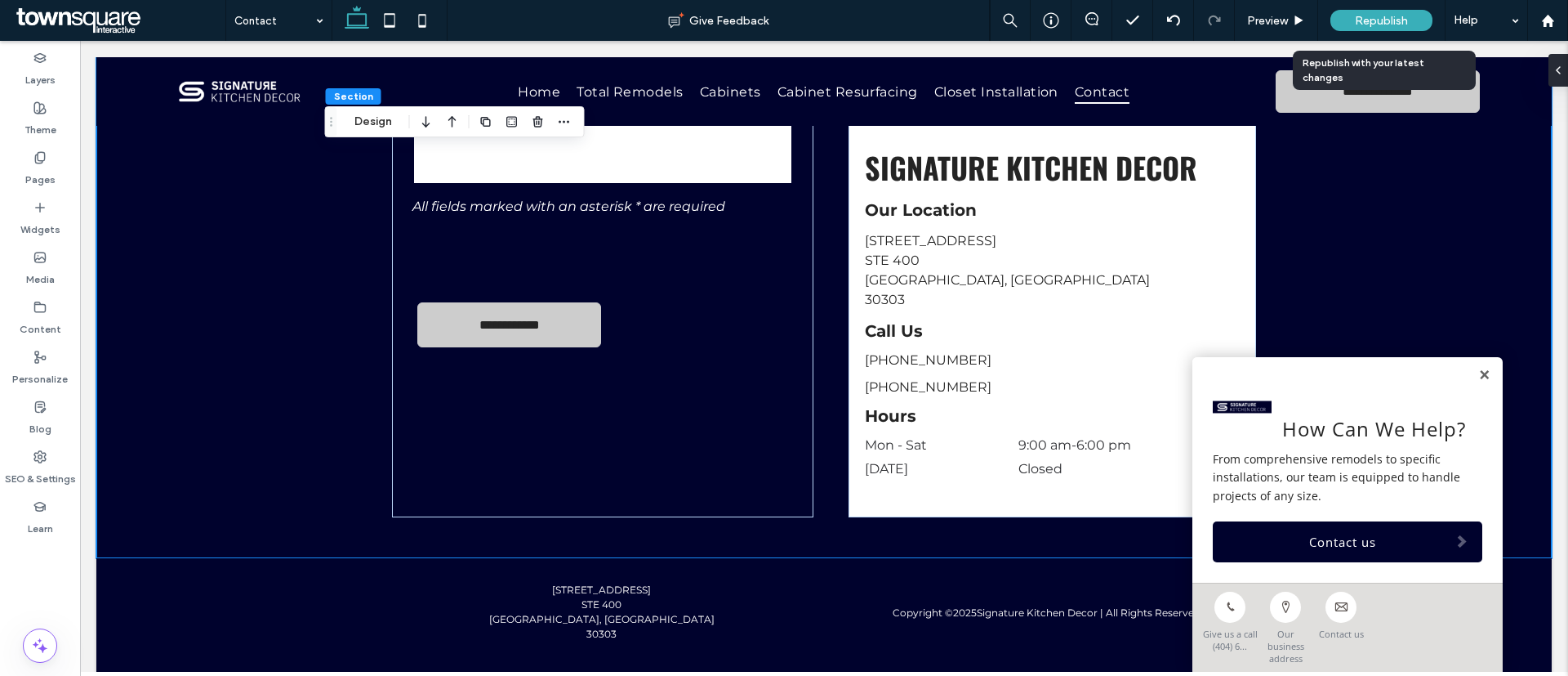
click at [1278, 14] on span "Republish" at bounding box center [1381, 21] width 53 height 14
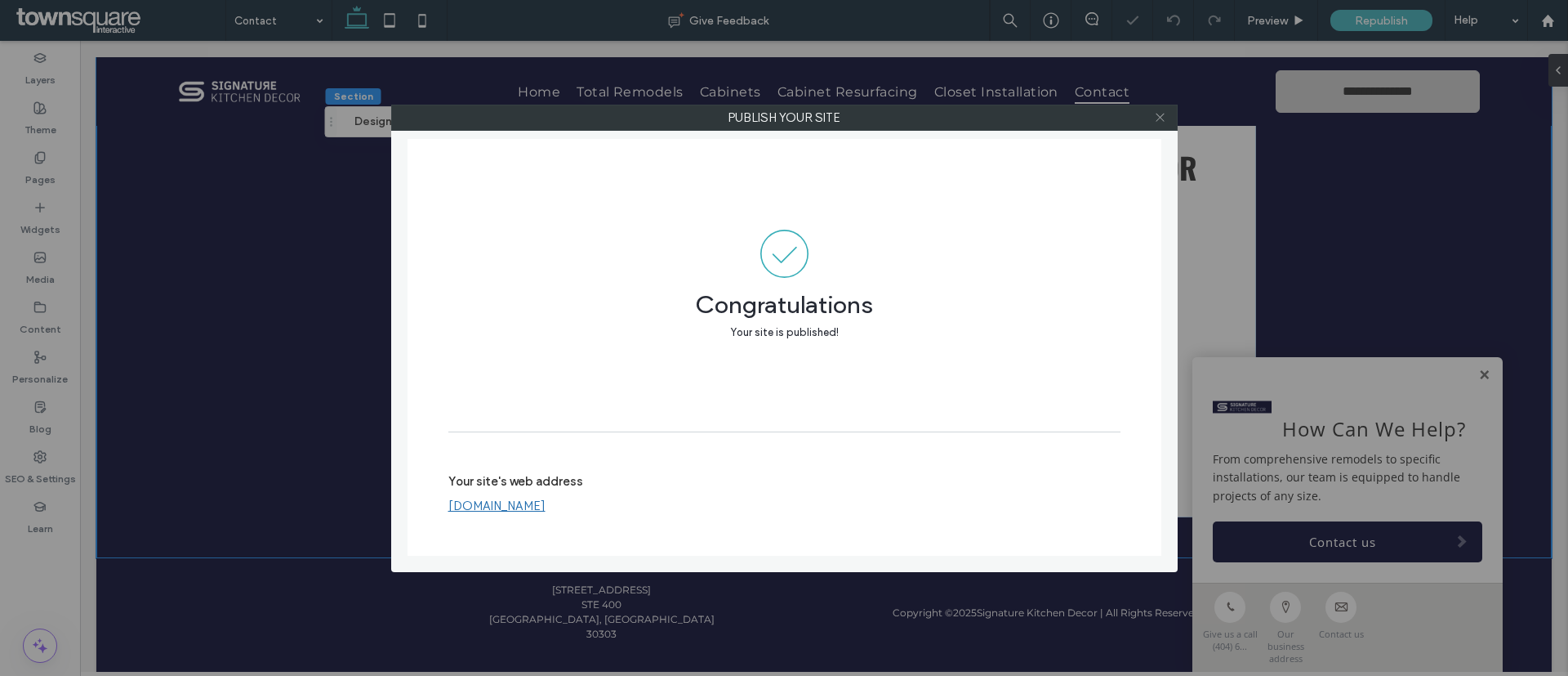
click at [1159, 113] on icon at bounding box center [1160, 117] width 13 height 13
